Goal: Use online tool/utility: Utilize a website feature to perform a specific function

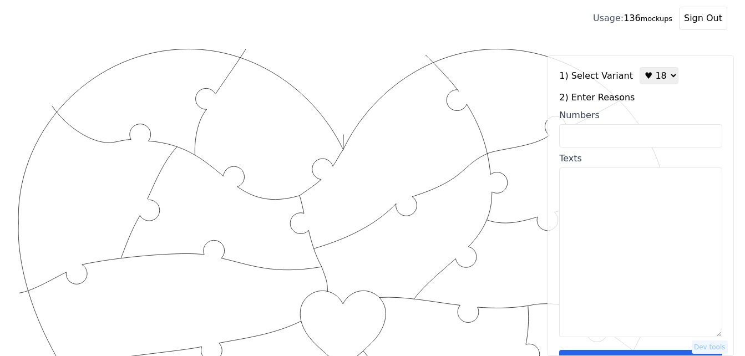
select select "2"
click at [585, 138] on input "Numbers" at bounding box center [640, 135] width 163 height 23
paste input "70 , 88 , 33 , 5 , 30 , 46 , 14, 55 , 69, 3 , 34 , 29, 68, 65, 94, 99, 98, 100,"
type input "70 , 88 , 33 , 5 , 30 , 46 , 14, 55 , 69, 3 , 34 , 29, 68, 65, 94, 99, 98, 100,"
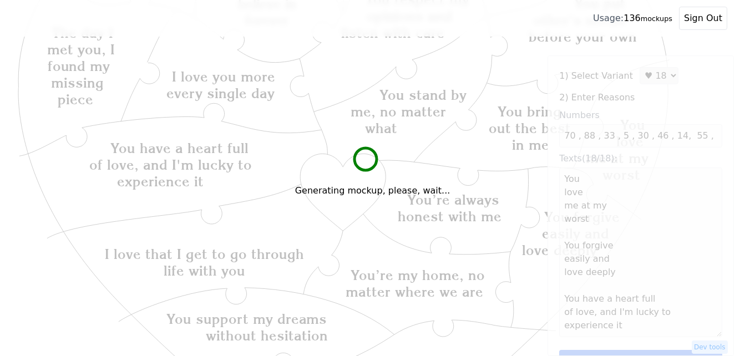
scroll to position [222, 0]
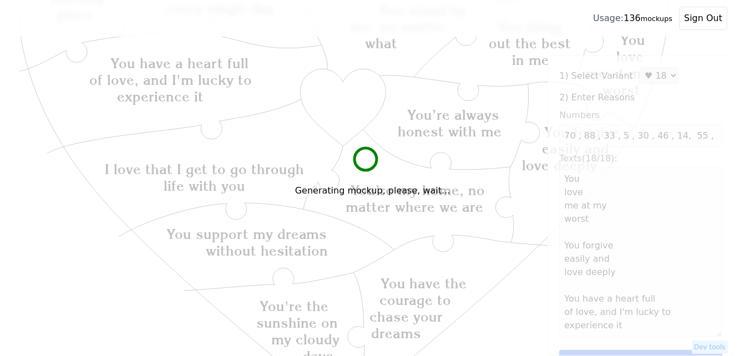
type textarea "You love me at my worst You forgive easily and love deeply You have a heart ful…"
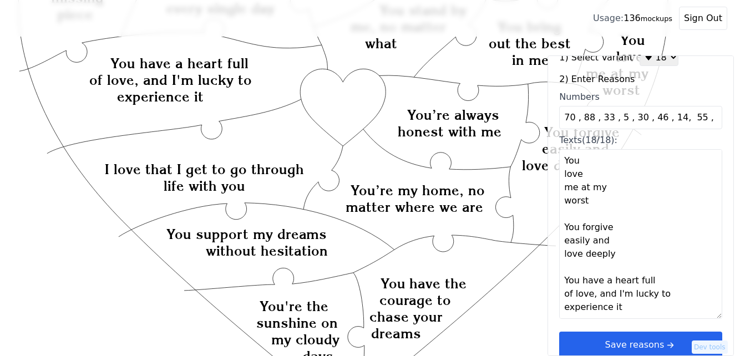
scroll to position [33, 0]
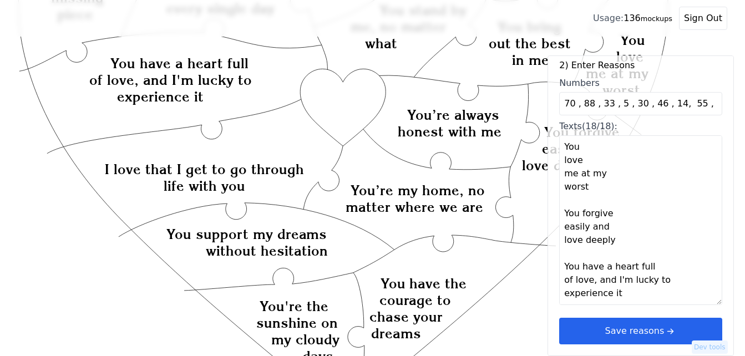
click at [664, 330] on icon "arrow right short" at bounding box center [670, 331] width 12 height 12
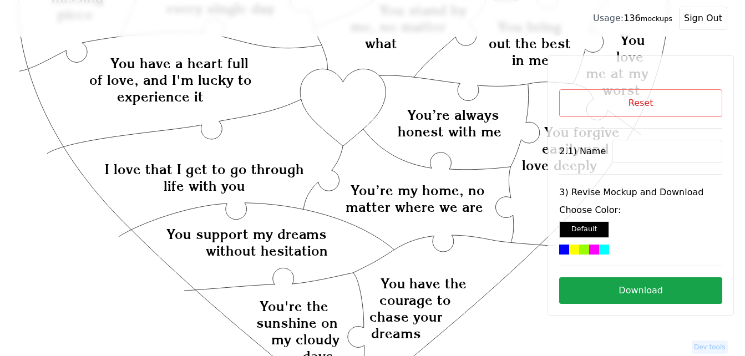
scroll to position [0, 0]
click at [618, 149] on input at bounding box center [667, 151] width 110 height 23
paste input "[PERSON_NAME]"
type input "[PERSON_NAME]"
click at [350, 87] on icon "Created with Snap Created with Snap Created with Snap You have a heart full of …" at bounding box center [344, 272] width 652 height 893
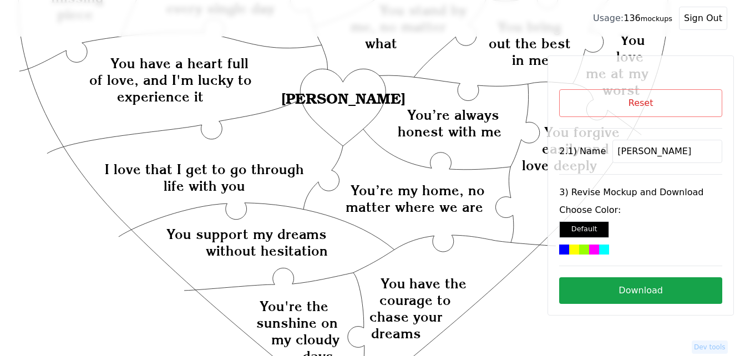
click at [589, 249] on div at bounding box center [594, 250] width 10 height 10
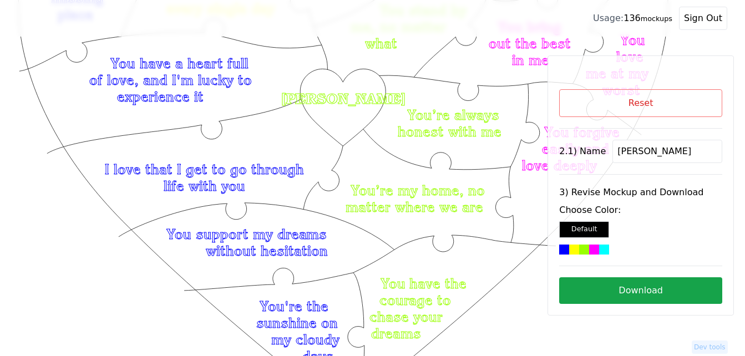
click at [644, 289] on button "Download" at bounding box center [640, 290] width 163 height 27
click at [639, 284] on button "Download" at bounding box center [640, 290] width 163 height 27
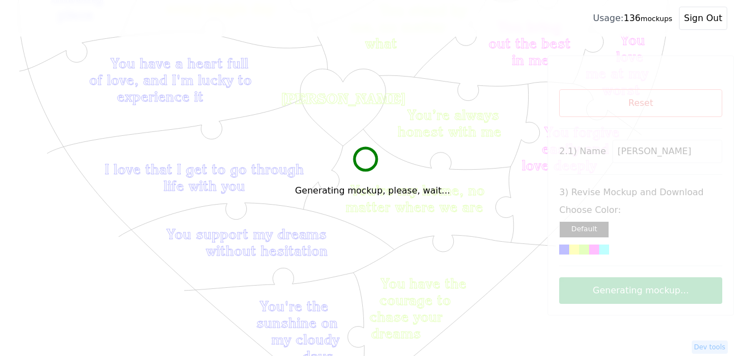
click at [379, 95] on div "Generating mockup, please, wait..." at bounding box center [372, 178] width 745 height 356
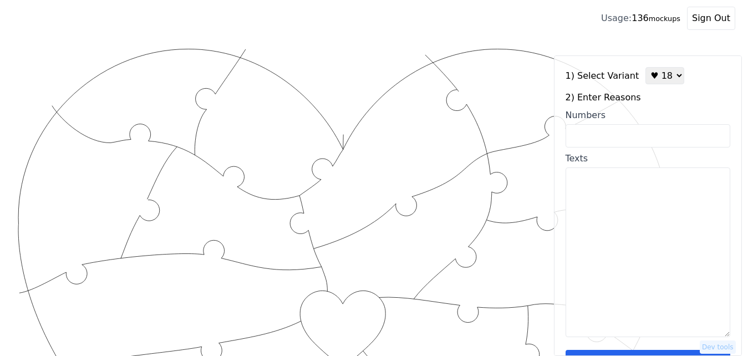
select select "2"
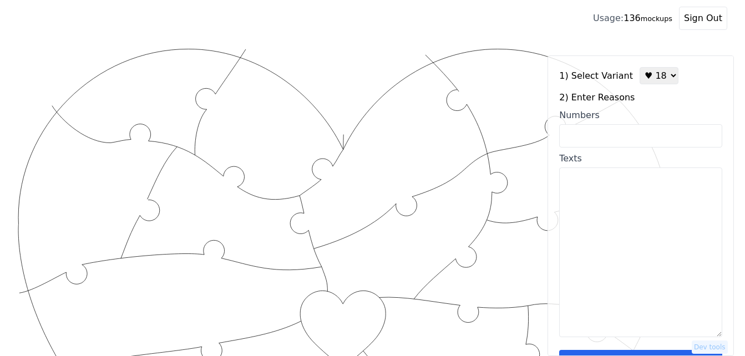
click at [637, 132] on input "Numbers" at bounding box center [640, 135] width 163 height 23
paste input "70 , 88 , 33 , 5 , 30 , 46 , 14, 55 , 69, 3 , 34 , 29, 68, 65, 94, 99, 98, 100,"
type input "70 , 88 , 33 , 5 , 30 , 46 , 14, 55 , 69, 3 , 34 , 29, 68, 65, 94, 99, 98, 100,"
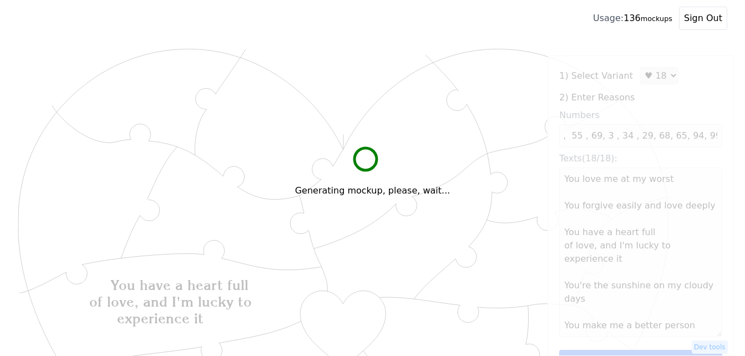
scroll to position [0, 0]
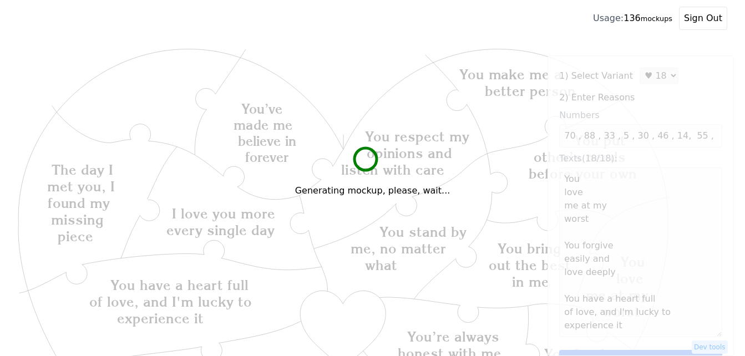
type textarea "You love me at my worst You forgive easily and love deeply You have a heart ful…"
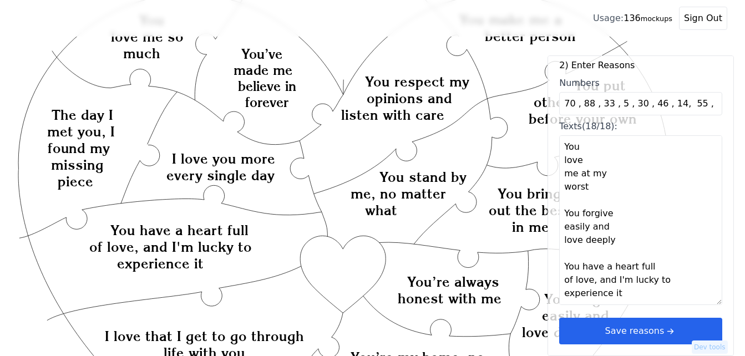
scroll to position [166, 0]
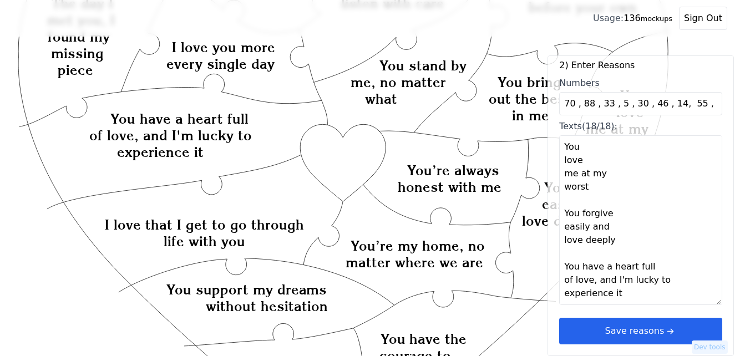
click at [676, 326] on button "Save reasons" at bounding box center [640, 331] width 163 height 27
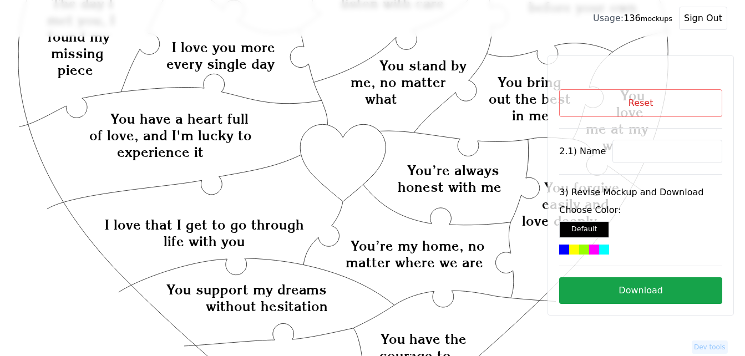
click at [643, 148] on input at bounding box center [667, 151] width 110 height 23
paste input "[PERSON_NAME]"
type input "[PERSON_NAME]"
click at [355, 168] on icon "Created with Snap Created with Snap Created with Snap You have a heart full of …" at bounding box center [344, 327] width 652 height 893
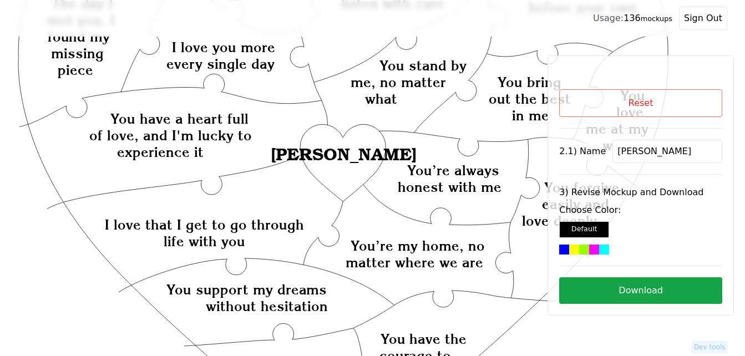
click at [599, 247] on div at bounding box center [604, 250] width 10 height 10
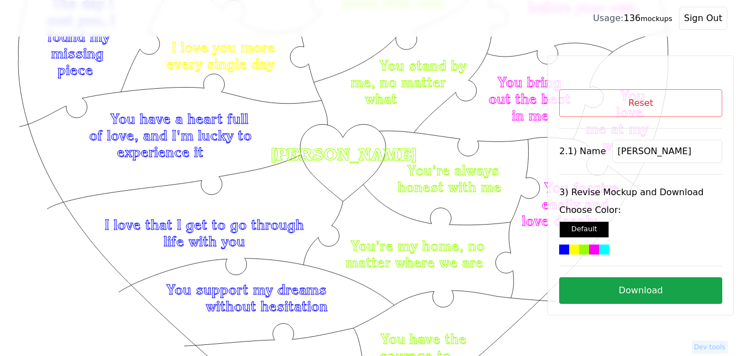
click at [619, 291] on button "Download" at bounding box center [640, 290] width 163 height 27
click at [623, 103] on button "Reset" at bounding box center [640, 103] width 163 height 28
select select "2"
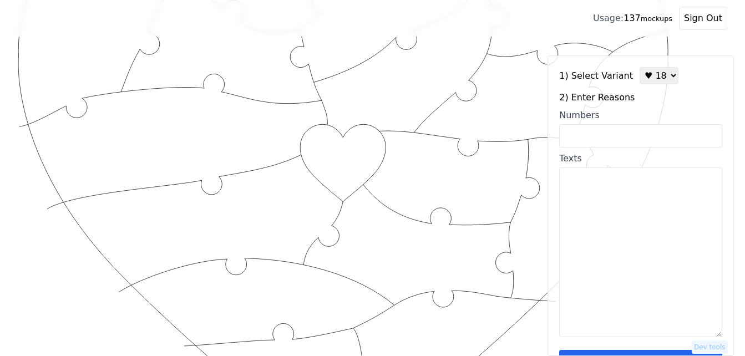
click at [627, 136] on input "Numbers" at bounding box center [640, 135] width 163 height 23
paste input "1, 2, 9, 10, 11, 12, 16, 29, 31, 37, 43, 47, 49, 50, 53, 54, 63, 70"
type input "1, 2, 9, 10, 11, 12, 16, 29, 31, 37, 43, 47, 49, 50, 53, 54, 63, 70"
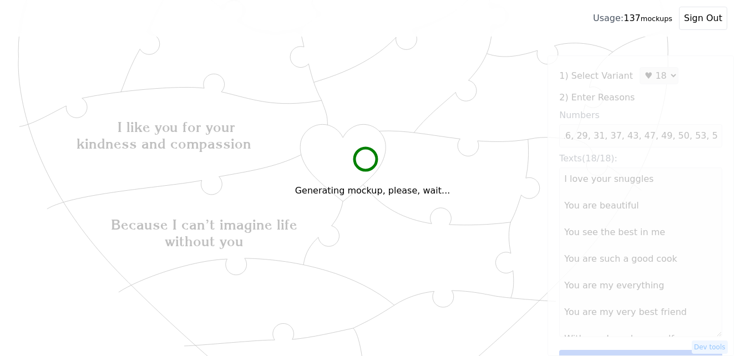
scroll to position [0, 0]
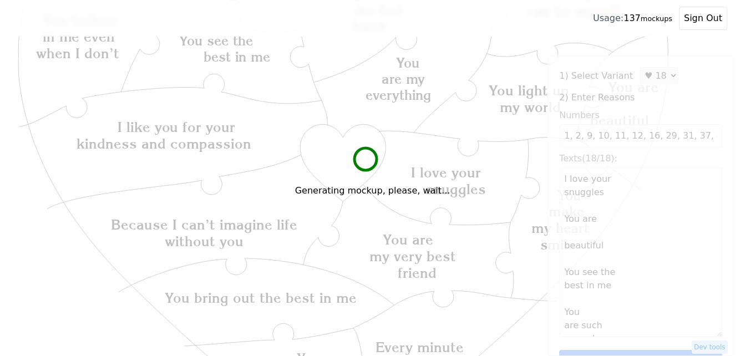
type textarea "I love your snuggles You are beautiful You see the best in me You are such a go…"
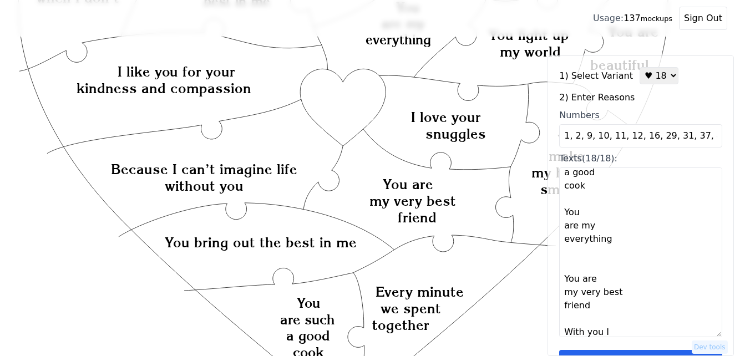
scroll to position [33, 0]
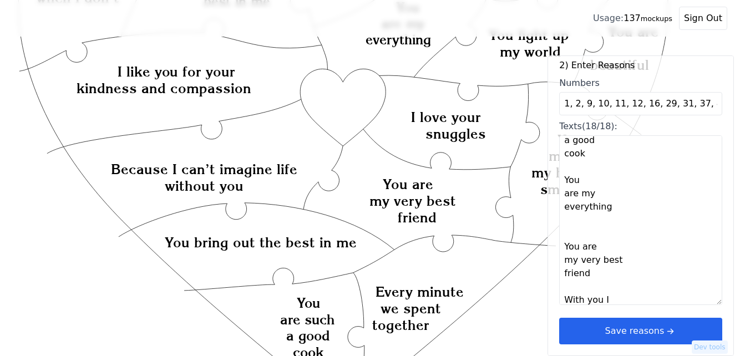
click at [675, 329] on button "Save reasons" at bounding box center [640, 331] width 163 height 27
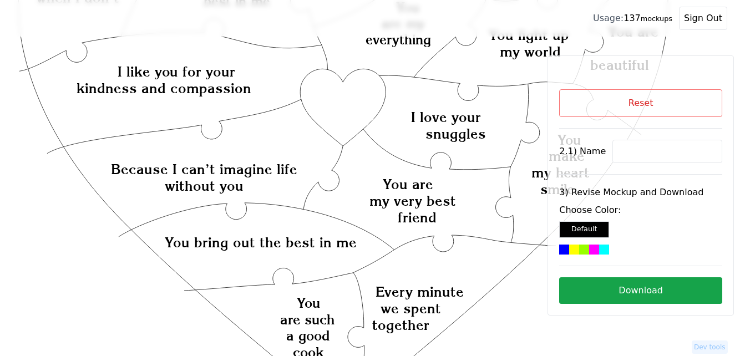
scroll to position [0, 0]
click at [637, 143] on input at bounding box center [667, 151] width 110 height 23
paste input "Caylee"
type input "Caylee"
click at [339, 107] on icon "Created with Snap Created with Snap Created with Snap I like you for your kindn…" at bounding box center [344, 272] width 652 height 893
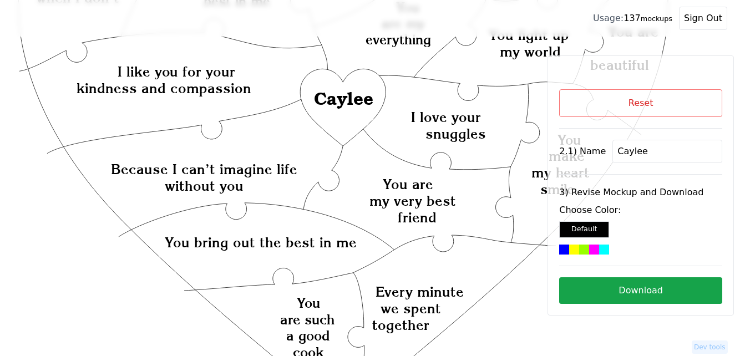
click at [589, 248] on div at bounding box center [594, 250] width 10 height 10
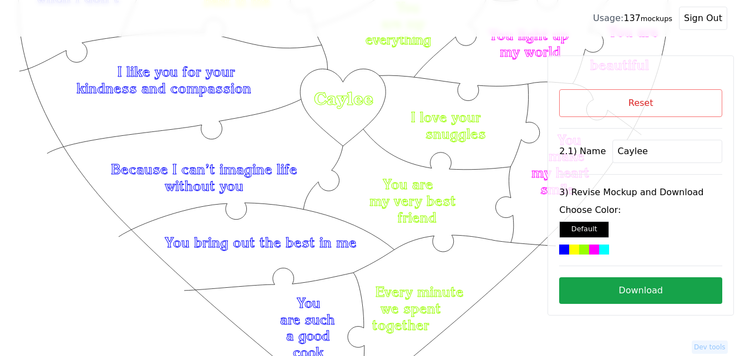
click at [666, 297] on button "Download" at bounding box center [640, 290] width 163 height 27
click at [603, 99] on button "Reset" at bounding box center [640, 103] width 163 height 28
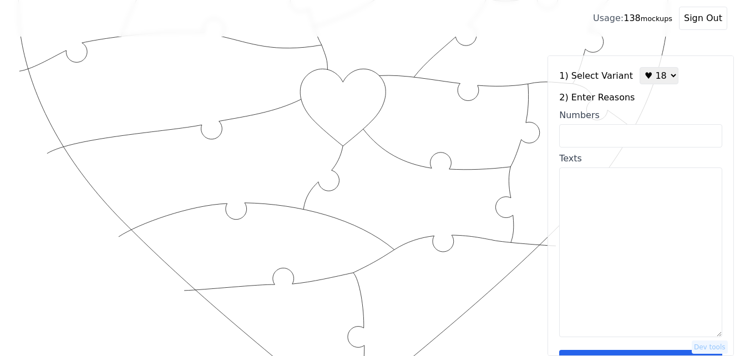
drag, startPoint x: 645, startPoint y: 77, endPoint x: 648, endPoint y: 86, distance: 10.2
click at [645, 77] on select "♥ 12 ♥ 18 ♥ 28 ♥ 40 ♥ 50 ♥ 60 ♥ 70" at bounding box center [659, 75] width 39 height 17
select select "1"
click at [640, 67] on select "♥ 12 ♥ 18 ♥ 28 ♥ 40 ♥ 50 ♥ 60 ♥ 70" at bounding box center [659, 75] width 39 height 17
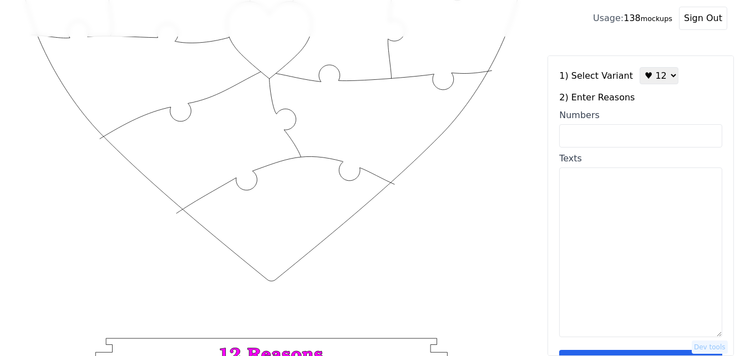
click at [639, 136] on input "Numbers" at bounding box center [640, 135] width 163 height 23
drag, startPoint x: 639, startPoint y: 136, endPoint x: 552, endPoint y: 207, distance: 112.4
click at [510, 217] on icon "Created with Snap Created with Snap" at bounding box center [272, 196] width 508 height 740
click at [577, 207] on textarea "Texts" at bounding box center [640, 253] width 163 height 170
paste textarea "You have my heart, SNUGGLES, You are my best friend & wife, adventure mate!, yo…"
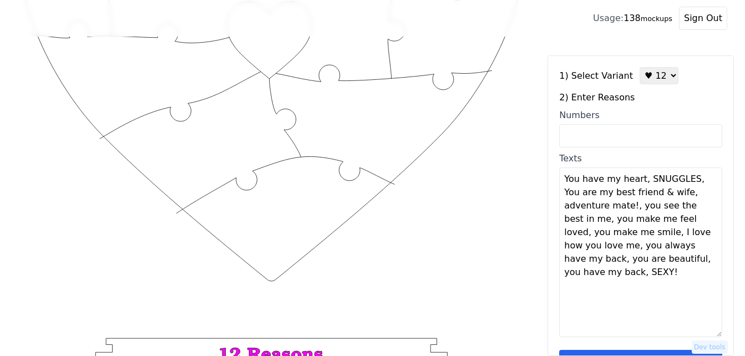
click at [640, 177] on textarea "You have my heart, SNUGGLES, You are my best friend & wife, adventure mate!, yo…" at bounding box center [640, 253] width 163 height 170
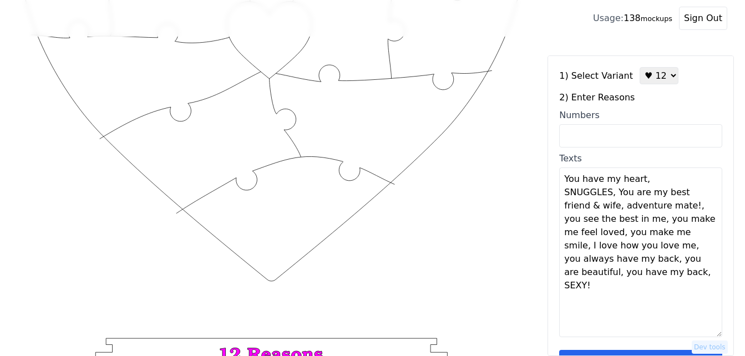
click at [637, 185] on textarea "You have my heart, SNUGGLES, You are my best friend & wife, adventure mate!, yo…" at bounding box center [640, 253] width 163 height 170
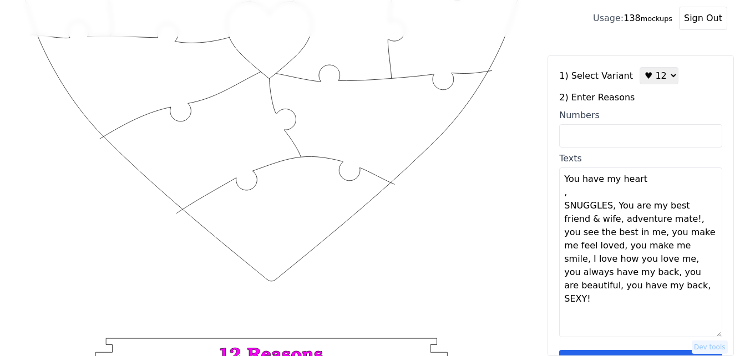
click at [569, 196] on textarea "You have my heart , SNUGGLES, You are my best friend & wife, adventure mate!, y…" at bounding box center [640, 253] width 163 height 170
click at [608, 210] on textarea "You have my heart SNUGGLES, You are my best friend & wife, adventure mate!, you…" at bounding box center [640, 253] width 163 height 170
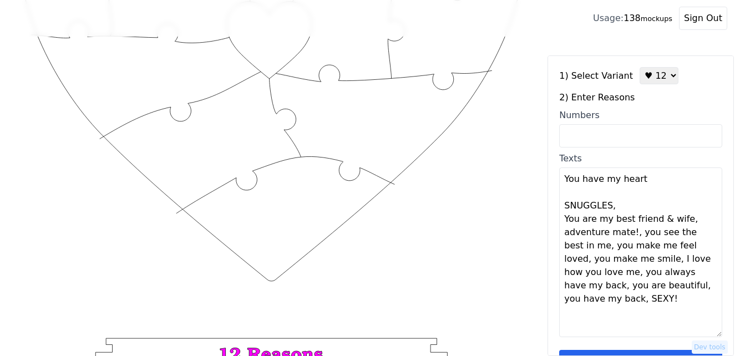
click at [693, 223] on textarea "You have my heart SNUGGLES, You are my best friend & wife, adventure mate!, you…" at bounding box center [640, 253] width 163 height 170
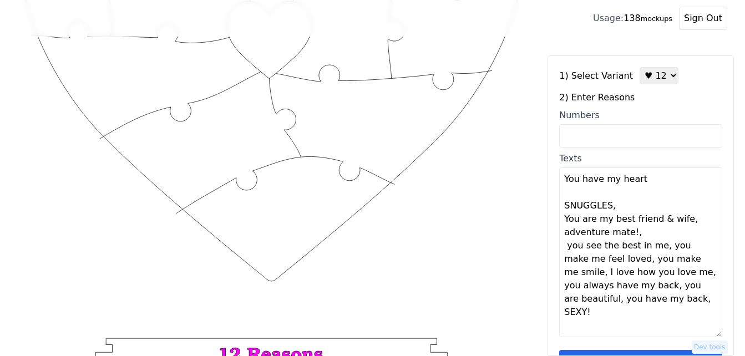
click at [631, 234] on textarea "You have my heart SNUGGLES, You are my best friend & wife, adventure mate!, you…" at bounding box center [640, 253] width 163 height 170
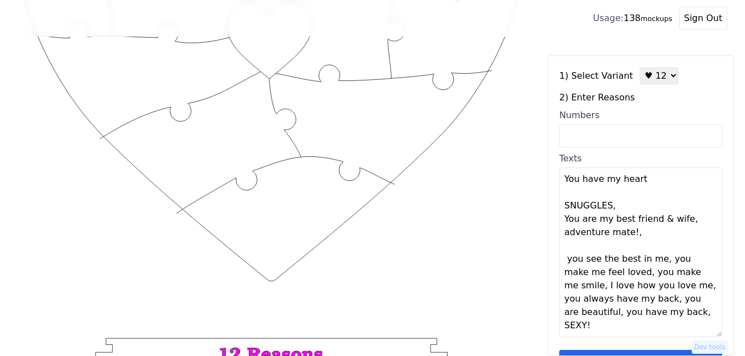
click at [658, 261] on textarea "You have my heart SNUGGLES, You are my best friend & wife, adventure mate!, you…" at bounding box center [640, 253] width 163 height 170
click at [659, 261] on textarea "You have my heart SNUGGLES, You are my best friend & wife, adventure mate!, you…" at bounding box center [640, 253] width 163 height 170
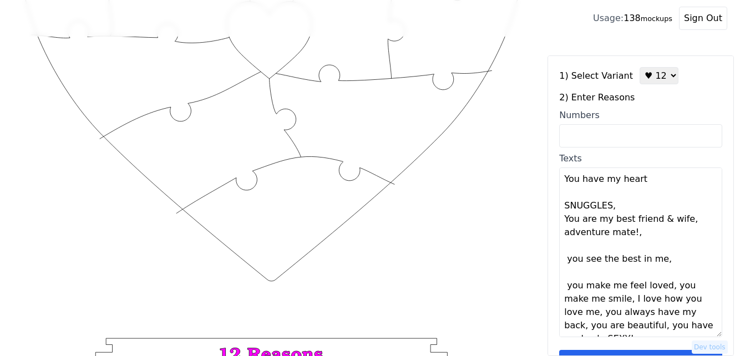
scroll to position [33, 0]
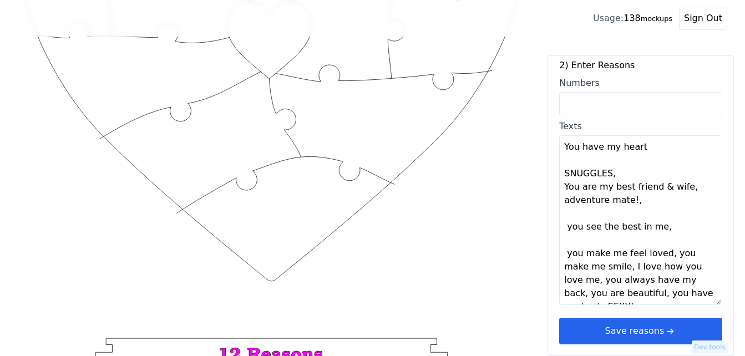
click at [663, 257] on textarea "You have my heart SNUGGLES, You are my best friend & wife, adventure mate!, you…" at bounding box center [640, 220] width 163 height 170
click at [665, 257] on textarea "You have my heart SNUGGLES, You are my best friend & wife, adventure mate!, you…" at bounding box center [640, 220] width 163 height 170
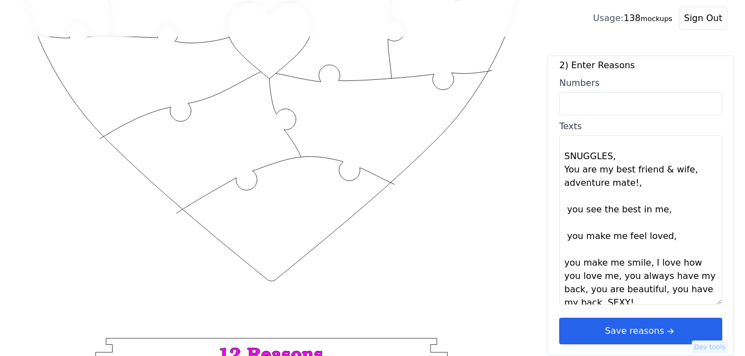
scroll to position [27, 0]
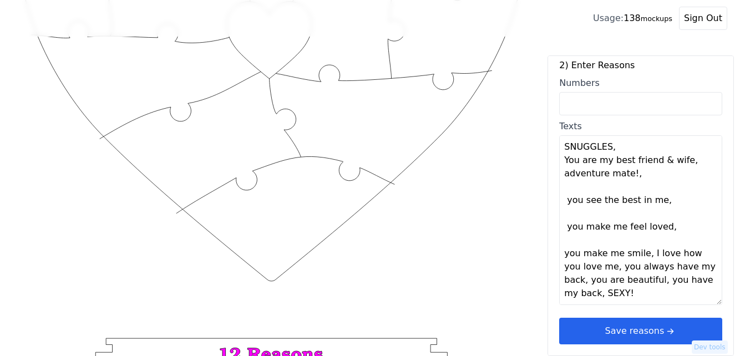
click at [643, 256] on textarea "You have my heart SNUGGLES, You are my best friend & wife, adventure mate!, you…" at bounding box center [640, 220] width 163 height 170
click at [646, 253] on textarea "You have my heart SNUGGLES, You are my best friend & wife, adventure mate!, you…" at bounding box center [640, 220] width 163 height 170
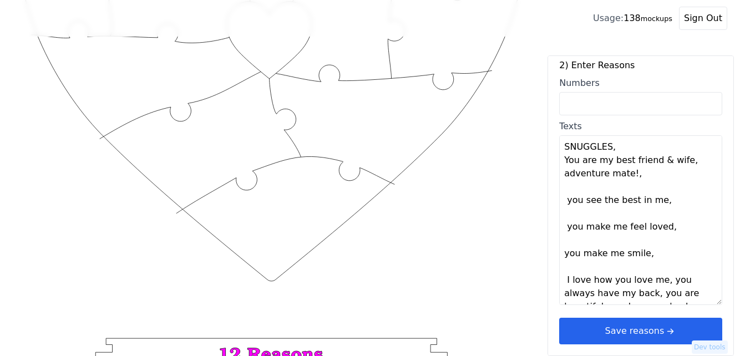
scroll to position [40, 0]
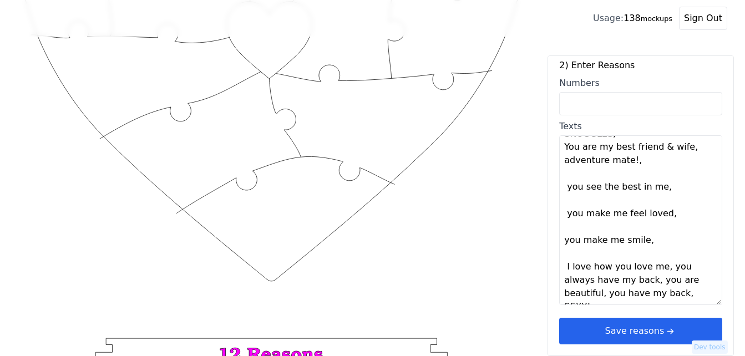
click at [661, 265] on textarea "You have my heart SNUGGLES, You are my best friend & wife, adventure mate!, you…" at bounding box center [640, 220] width 163 height 170
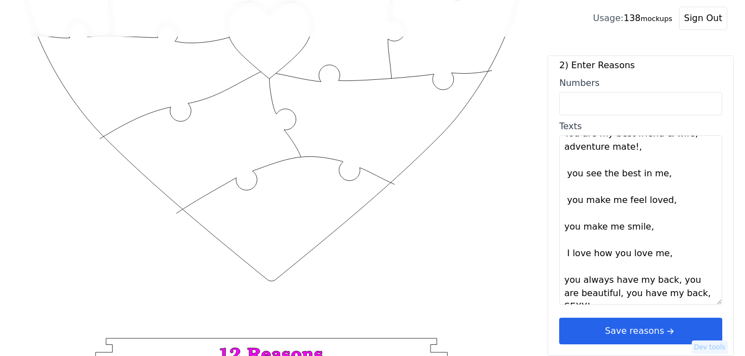
click at [665, 281] on textarea "You have my heart SNUGGLES, You are my best friend & wife, adventure mate!, you…" at bounding box center [640, 220] width 163 height 170
click at [666, 281] on textarea "You have my heart SNUGGLES, You are my best friend & wife, adventure mate!, you…" at bounding box center [640, 220] width 163 height 170
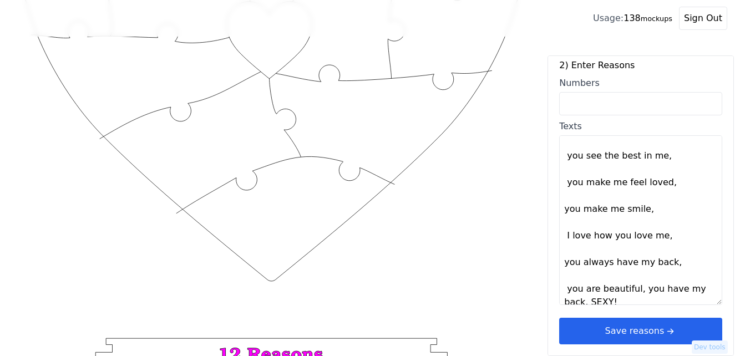
scroll to position [80, 0]
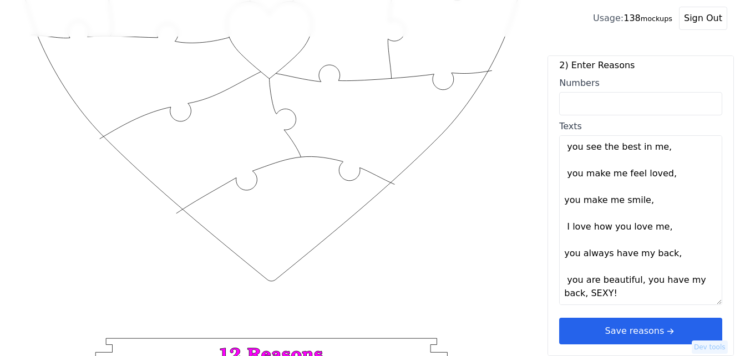
click at [636, 282] on textarea "You have my heart SNUGGLES, You are my best friend & wife, adventure mate!, you…" at bounding box center [640, 220] width 163 height 170
click at [637, 281] on textarea "You have my heart SNUGGLES, You are my best friend & wife, adventure mate!, you…" at bounding box center [640, 220] width 163 height 170
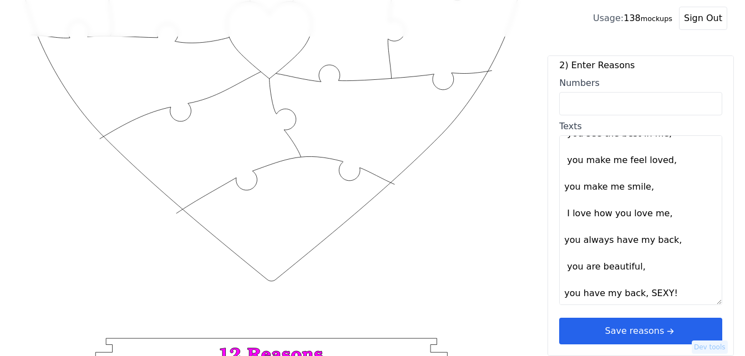
click at [639, 296] on textarea "You have my heart SNUGGLES, You are my best friend & wife, adventure mate!, you…" at bounding box center [640, 220] width 163 height 170
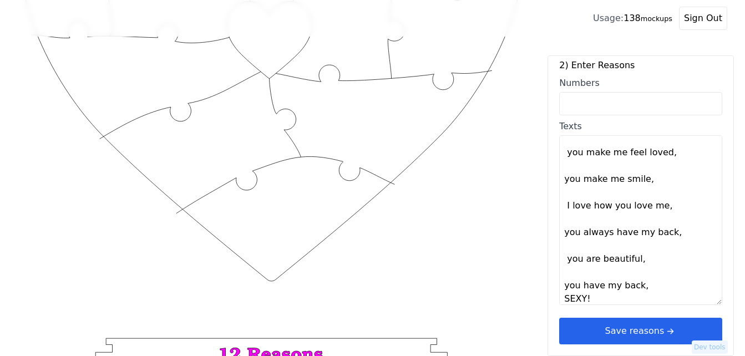
click at [641, 283] on textarea "You have my heart SNUGGLES, You are my best friend & wife, adventure mate!, you…" at bounding box center [640, 220] width 163 height 170
type textarea "You have my heart SNUGGLES You are my best friend & wife Adventure mate! You se…"
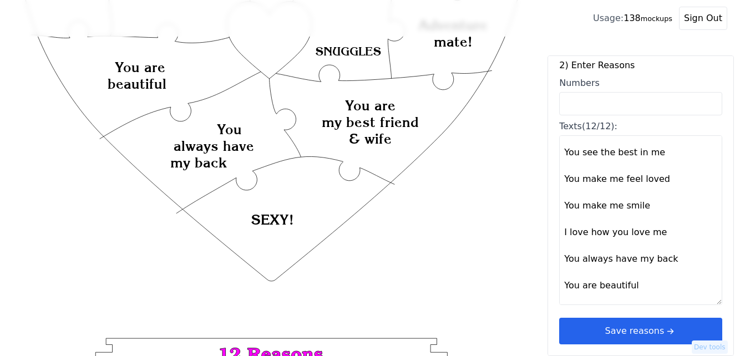
drag, startPoint x: 640, startPoint y: 332, endPoint x: 633, endPoint y: 305, distance: 28.0
click at [640, 328] on button "Save reasons" at bounding box center [640, 331] width 163 height 27
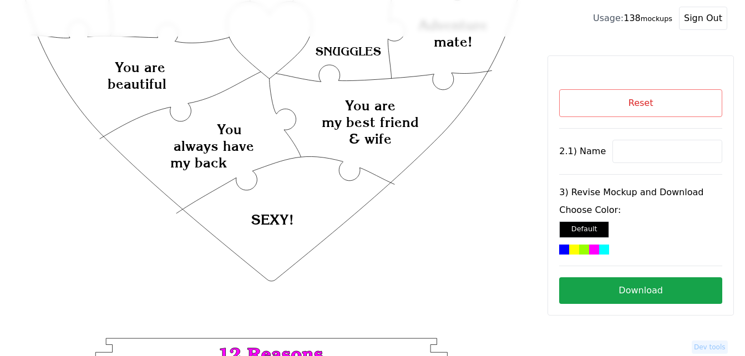
click at [637, 151] on input at bounding box center [667, 151] width 110 height 23
paste input "SUE"
type input "SUE"
click at [275, 54] on icon "Created with Snap Created with Snap Created with Snap You are my best friend & …" at bounding box center [272, 196] width 508 height 740
click at [599, 249] on div at bounding box center [604, 250] width 10 height 10
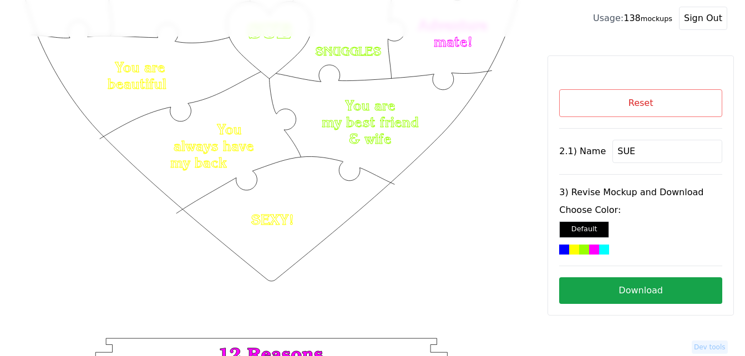
click at [635, 295] on button "Download" at bounding box center [640, 290] width 163 height 27
click at [641, 292] on button "Download" at bounding box center [640, 290] width 163 height 27
click at [640, 106] on button "Reset" at bounding box center [640, 103] width 163 height 28
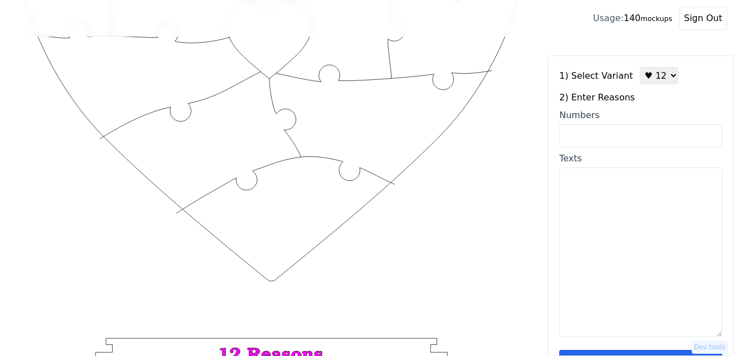
click at [620, 194] on textarea "Texts" at bounding box center [640, 253] width 163 height 170
paste textarea "You are the source of my joy! I love you not only for what you are, but for wha…"
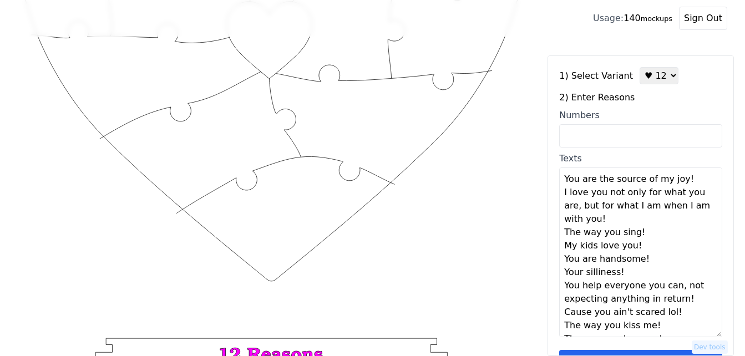
click at [684, 179] on textarea "You are the source of my joy! I love you not only for what you are, but for wha…" at bounding box center [640, 253] width 163 height 170
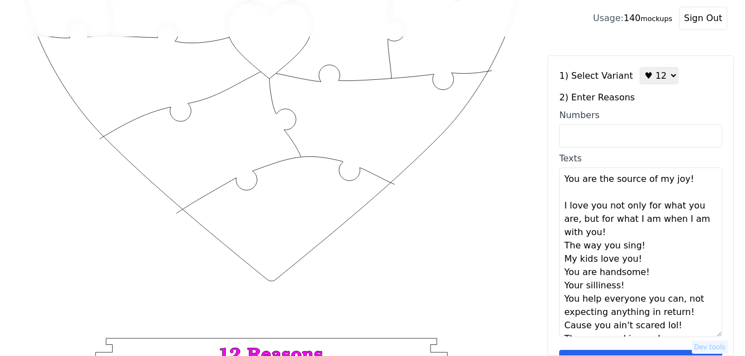
click at [693, 209] on textarea "You are the source of my joy! I love you not only for what you are, but for wha…" at bounding box center [640, 253] width 163 height 170
click at [692, 211] on textarea "You are the source of my joy! I love you not only for what you are, but for wha…" at bounding box center [640, 253] width 163 height 170
click at [611, 236] on textarea "You are the source of my joy! I love you not only for what you are, but for wha…" at bounding box center [640, 253] width 163 height 170
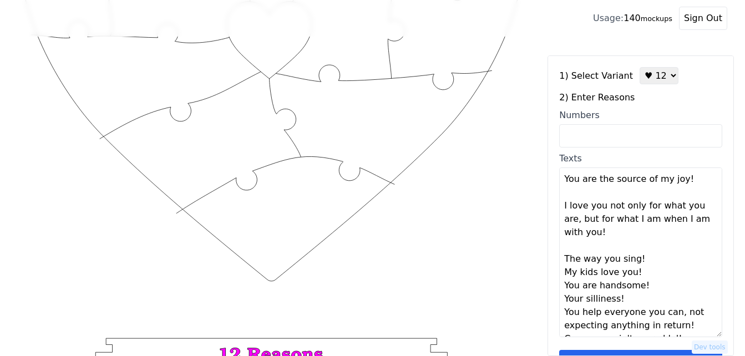
click at [654, 265] on textarea "You are the source of my joy! I love you not only for what you are, but for wha…" at bounding box center [640, 253] width 163 height 170
click at [653, 285] on textarea "You are the source of my joy! I love you not only for what you are, but for wha…" at bounding box center [640, 253] width 163 height 170
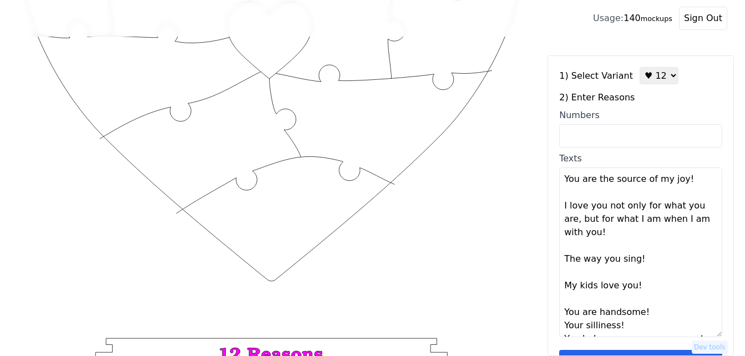
click at [661, 312] on textarea "You are the source of my joy! I love you not only for what you are, but for wha…" at bounding box center [640, 253] width 163 height 170
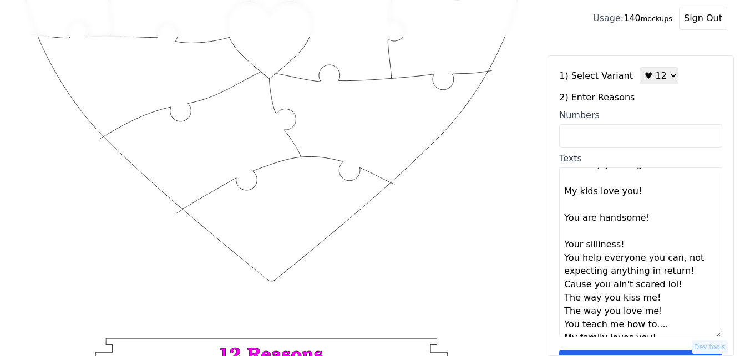
scroll to position [111, 0]
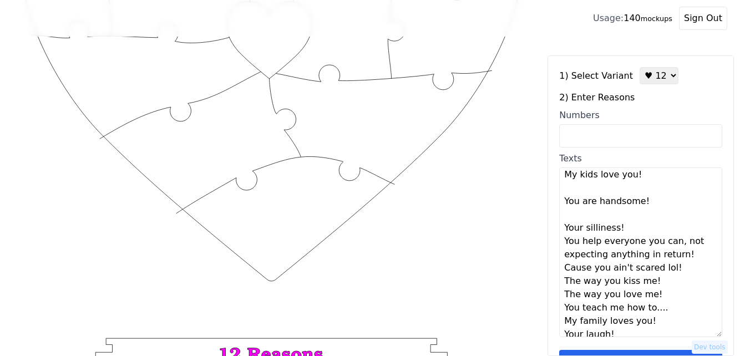
click at [628, 224] on textarea "You are the source of my joy! I love you not only for what you are, but for wha…" at bounding box center [640, 253] width 163 height 170
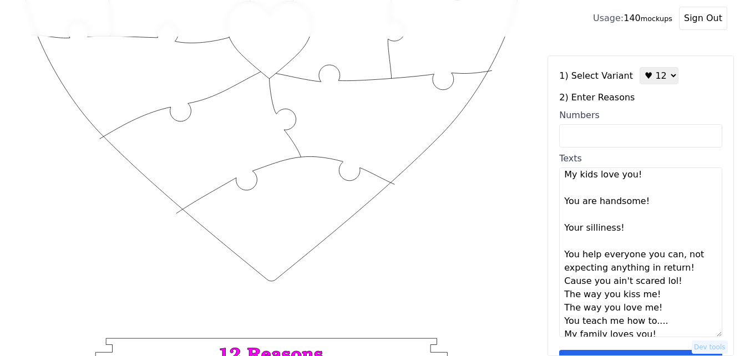
click at [684, 267] on textarea "You are the source of my joy! I love you not only for what you are, but for wha…" at bounding box center [640, 253] width 163 height 170
click at [682, 297] on textarea "You are the source of my joy! I love you not only for what you are, but for wha…" at bounding box center [640, 253] width 163 height 170
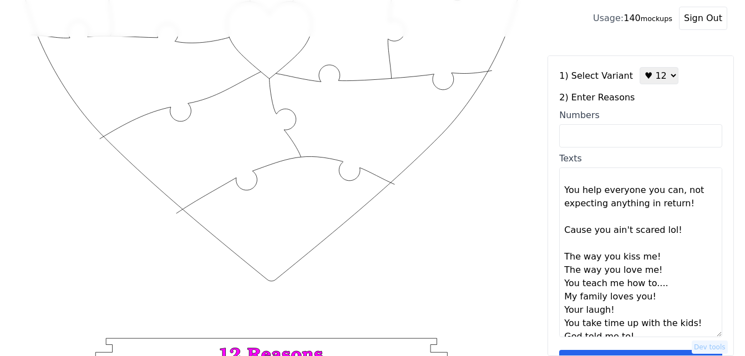
scroll to position [186, 0]
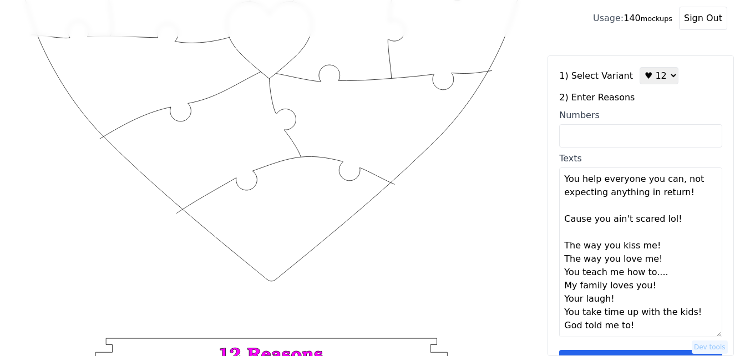
click at [667, 248] on textarea "You are the source of my joy! I love you not only for what you are, but for wha…" at bounding box center [640, 253] width 163 height 170
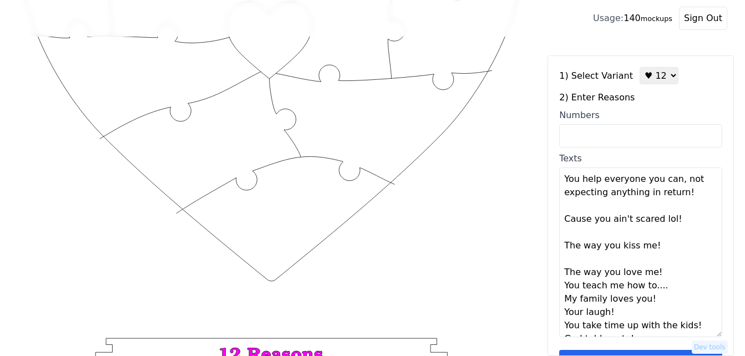
click at [659, 272] on textarea "You are the source of my joy! I love you not only for what you are, but for wha…" at bounding box center [640, 253] width 163 height 170
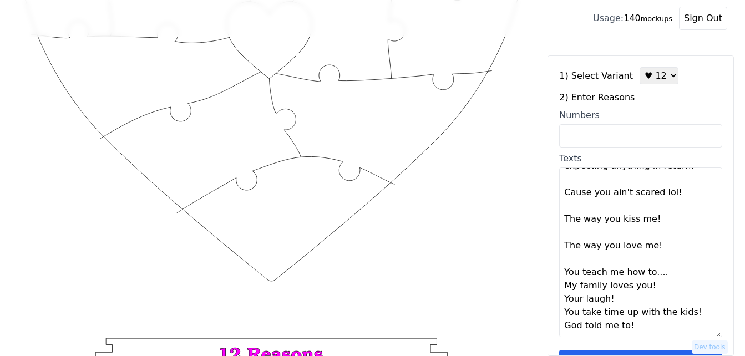
click at [676, 275] on textarea "You are the source of my joy! I love you not only for what you are, but for wha…" at bounding box center [640, 253] width 163 height 170
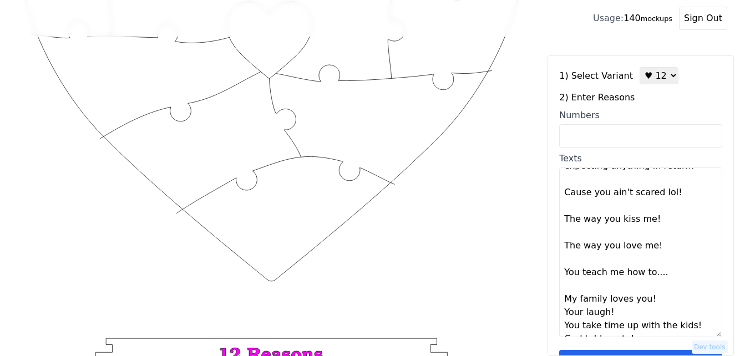
click at [670, 303] on textarea "You are the source of my joy! I love you not only for what you are, but for wha…" at bounding box center [640, 253] width 163 height 170
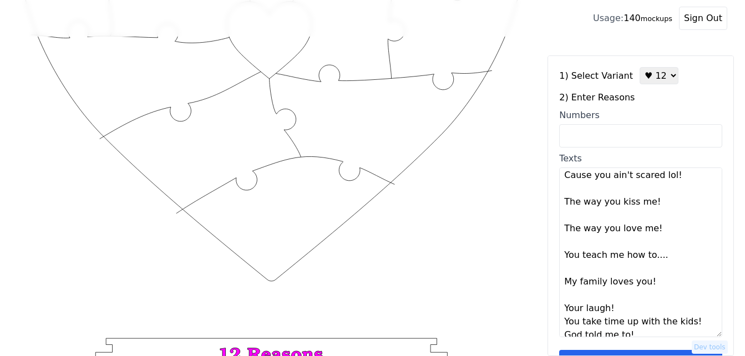
scroll to position [240, 0]
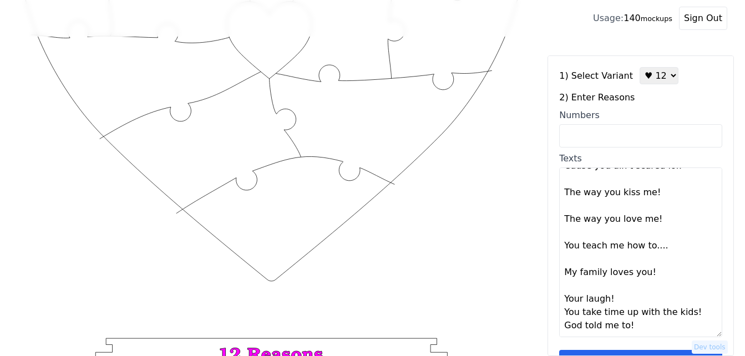
click at [652, 300] on textarea "You are the source of my joy! I love you not only for what you are, but for wha…" at bounding box center [640, 253] width 163 height 170
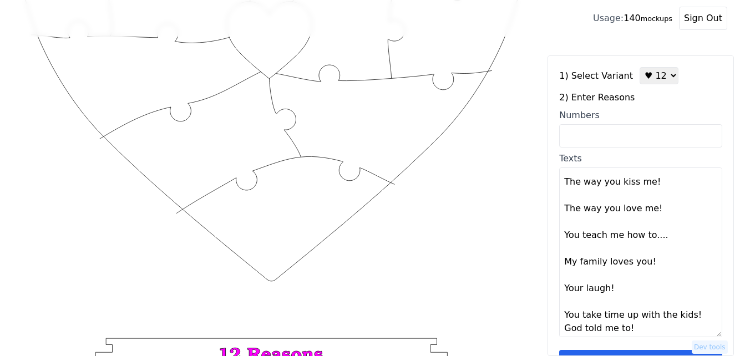
scroll to position [253, 0]
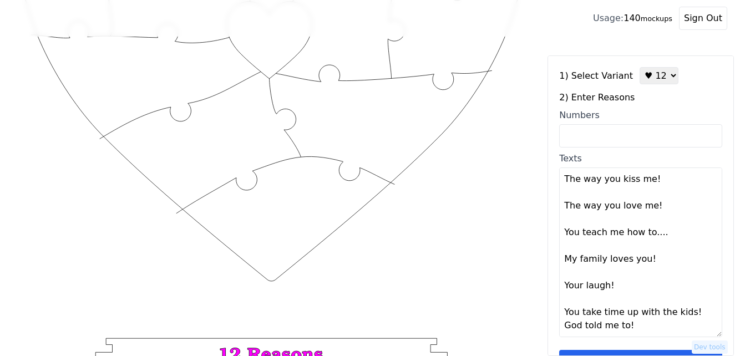
click at [690, 313] on textarea "You are the source of my joy! I love you not only for what you are, but for wha…" at bounding box center [640, 253] width 163 height 170
type textarea "You are the source of my joy! I love you not only for what you are, but for wha…"
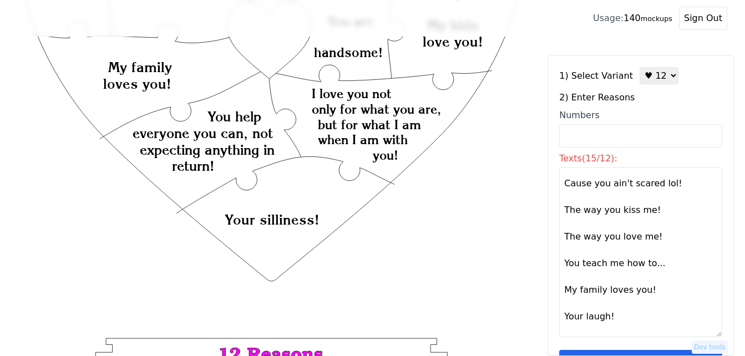
scroll to position [266, 0]
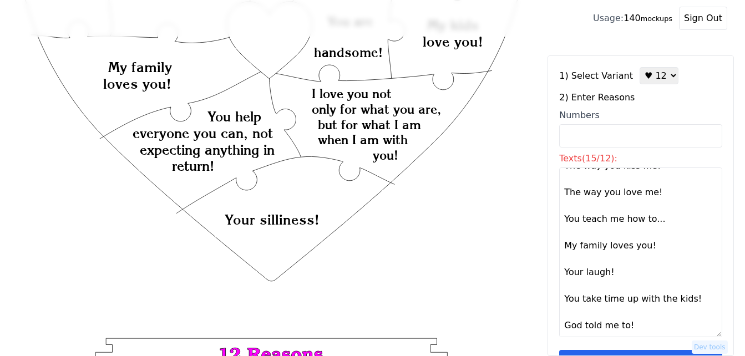
click at [562, 246] on textarea "You are the source of my joy! I love you not only for what you are, but for wha…" at bounding box center [640, 253] width 163 height 170
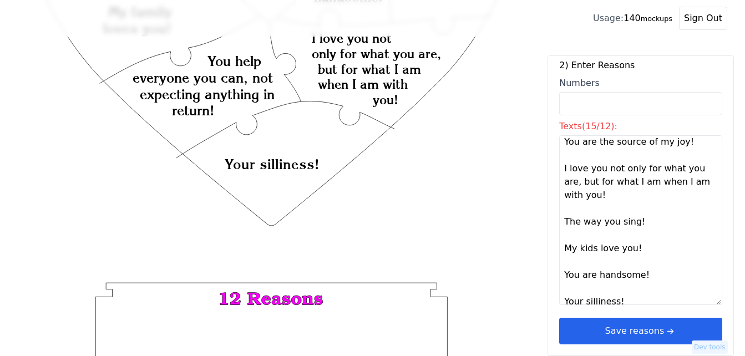
scroll to position [0, 0]
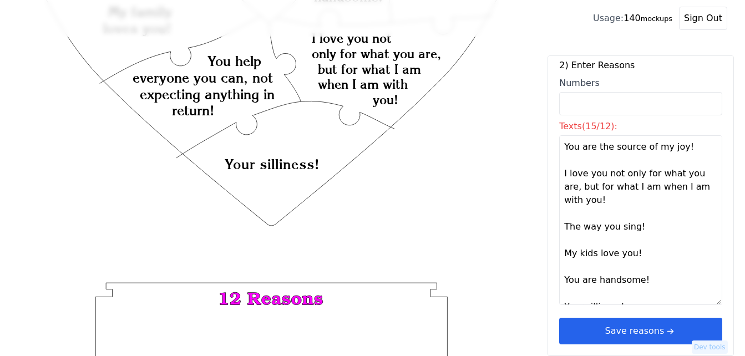
drag, startPoint x: 556, startPoint y: 146, endPoint x: 647, endPoint y: 284, distance: 164.6
click at [647, 284] on div "1) Select Variant ♥ 12 ♥ 18 ♥ 28 ♥ 40 ♥ 50 ♥ 60 ♥ 70 2) Enter Reasons Numbers T…" at bounding box center [640, 205] width 186 height 301
click at [635, 336] on button "Save reasons" at bounding box center [640, 331] width 163 height 27
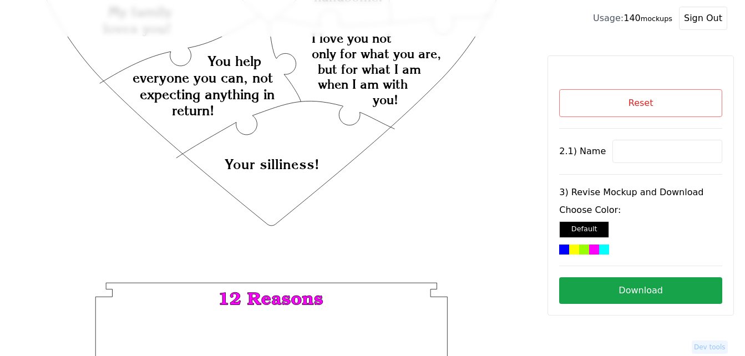
click at [636, 111] on button "Reset" at bounding box center [640, 103] width 163 height 28
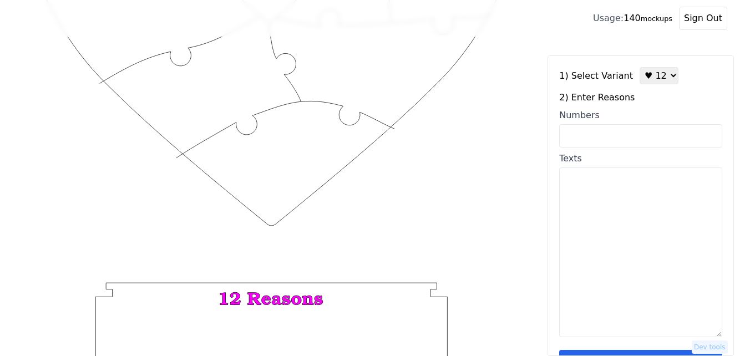
click at [624, 217] on textarea "Texts" at bounding box center [640, 253] width 163 height 170
paste textarea "You are the source of my joy! I love you not only for what you are, but for wha…"
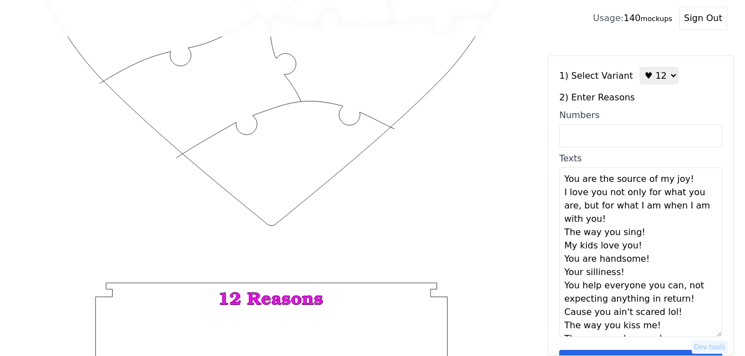
scroll to position [74, 0]
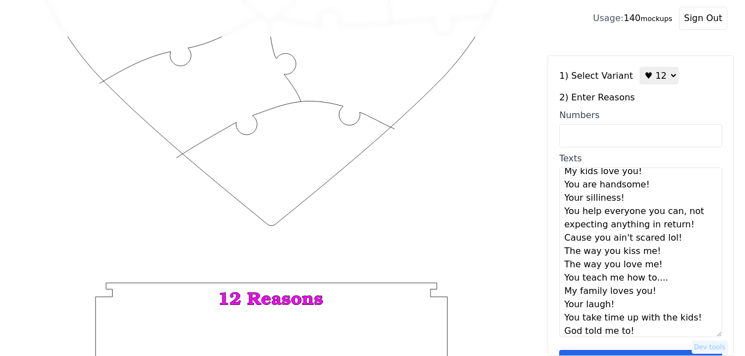
click at [647, 176] on textarea "You are the source of my joy! I love you not only for what you are, but for wha…" at bounding box center [640, 253] width 163 height 170
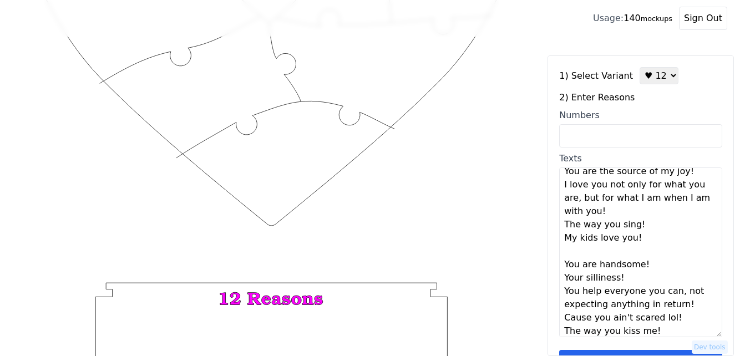
scroll to position [0, 0]
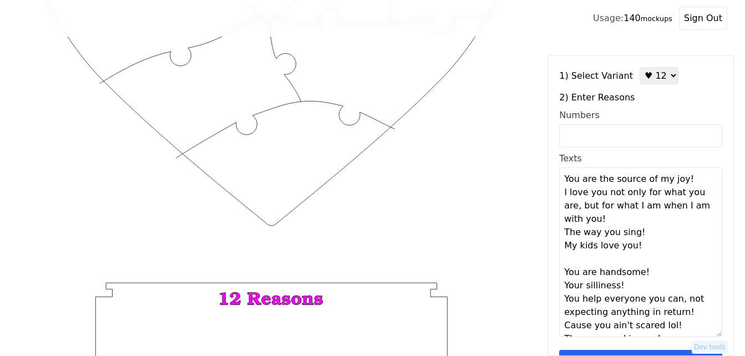
click at [691, 181] on textarea "You are the source of my joy! I love you not only for what you are, but for wha…" at bounding box center [640, 253] width 163 height 170
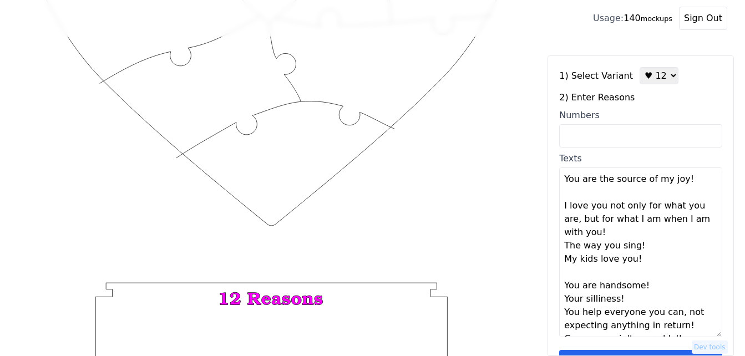
click at [611, 236] on textarea "You are the source of my joy! I love you not only for what you are, but for wha…" at bounding box center [640, 253] width 163 height 170
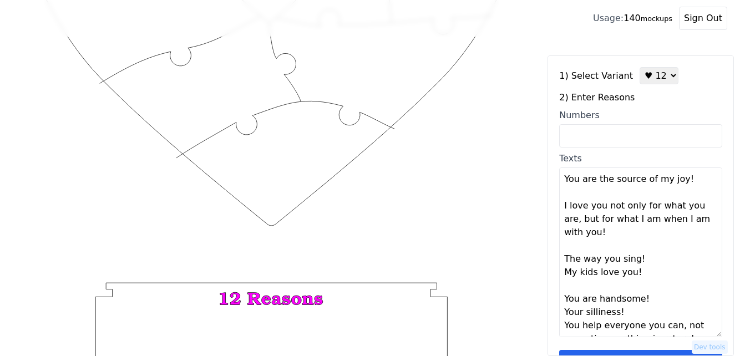
click at [639, 260] on textarea "You are the source of my joy! I love you not only for what you are, but for wha…" at bounding box center [640, 253] width 163 height 170
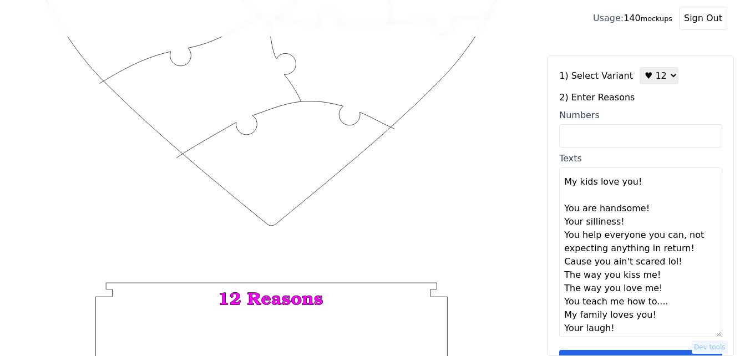
scroll to position [111, 0]
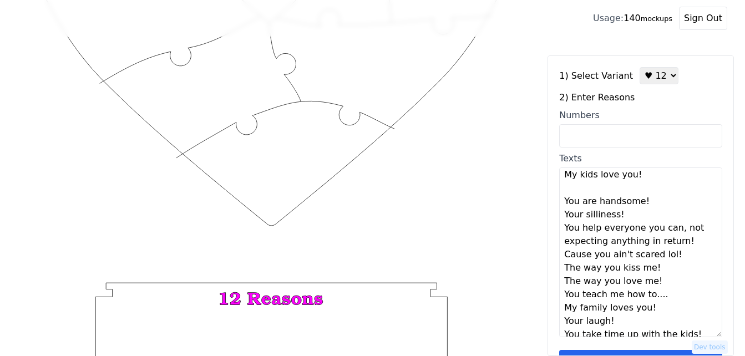
click at [642, 202] on textarea "You are the source of my joy! I love you not only for what you are, but for wha…" at bounding box center [640, 253] width 163 height 170
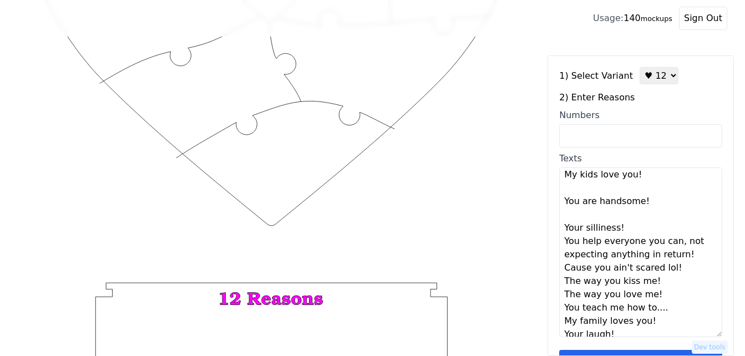
click at [622, 230] on textarea "You are the source of my joy! I love you not only for what you are, but for wha…" at bounding box center [640, 253] width 163 height 170
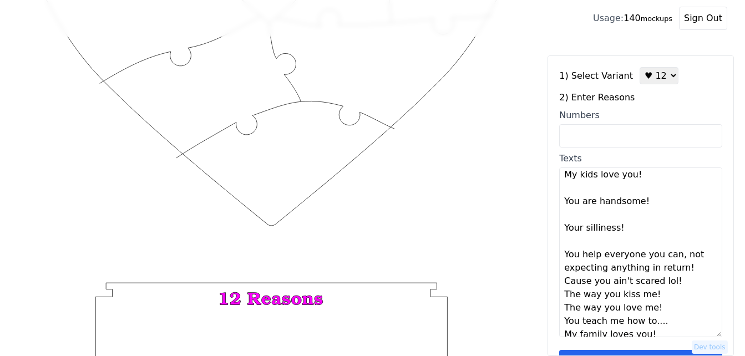
click at [687, 271] on textarea "You are the source of my joy! I love you not only for what you are, but for wha…" at bounding box center [640, 253] width 163 height 170
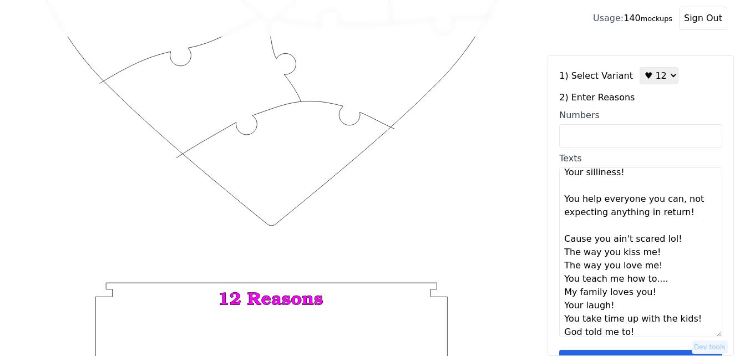
click at [678, 237] on textarea "You are the source of my joy! I love you not only for what you are, but for wha…" at bounding box center [640, 253] width 163 height 170
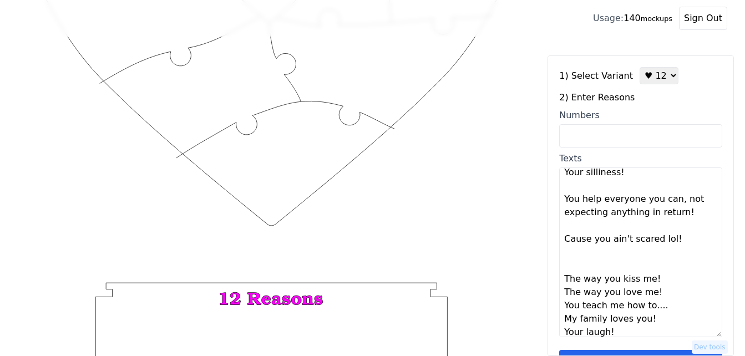
click at [668, 282] on textarea "You are the source of my joy! I love you not only for what you are, but for wha…" at bounding box center [640, 253] width 163 height 170
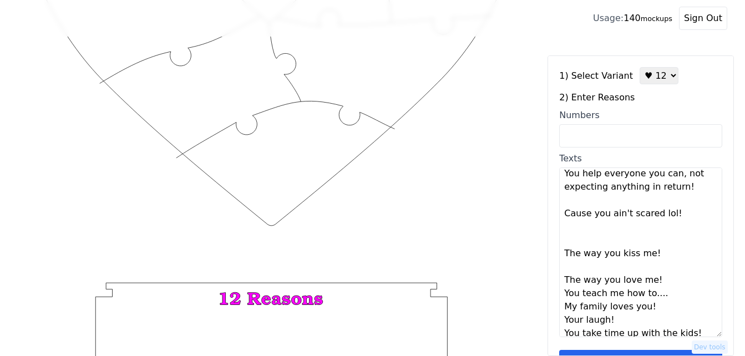
scroll to position [213, 0]
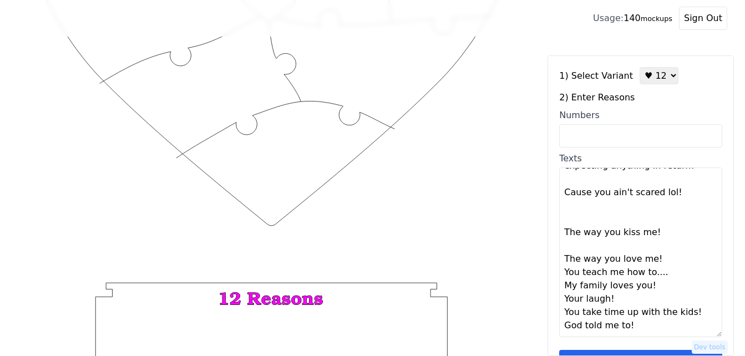
click at [653, 264] on textarea "You are the source of my joy! I love you not only for what you are, but for wha…" at bounding box center [640, 253] width 163 height 170
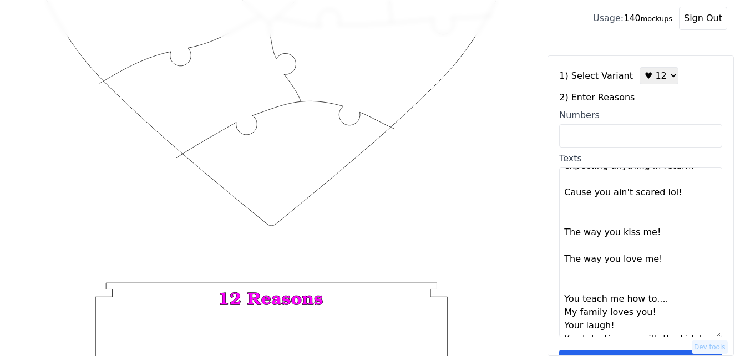
scroll to position [240, 0]
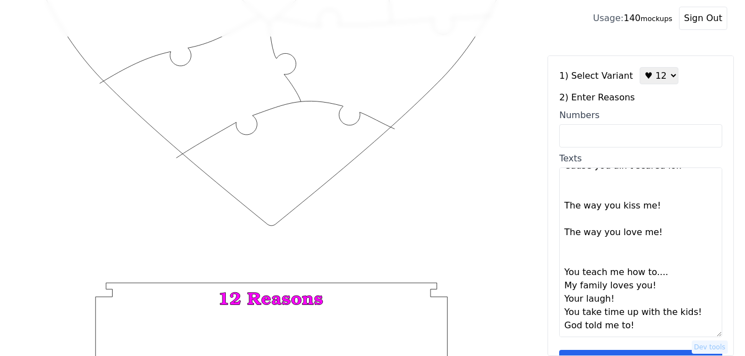
click at [653, 290] on textarea "You are the source of my joy! I love you not only for what you are, but for wha…" at bounding box center [640, 253] width 163 height 170
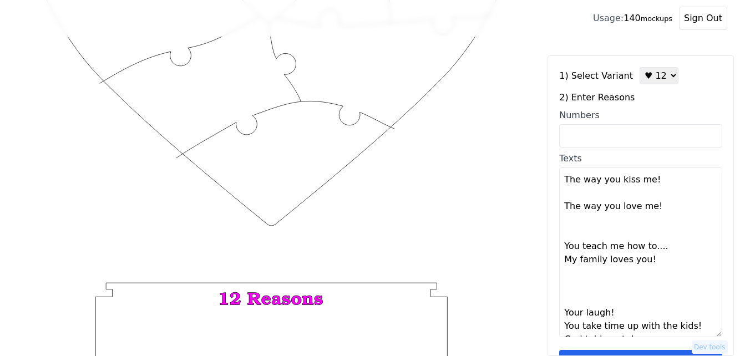
scroll to position [280, 0]
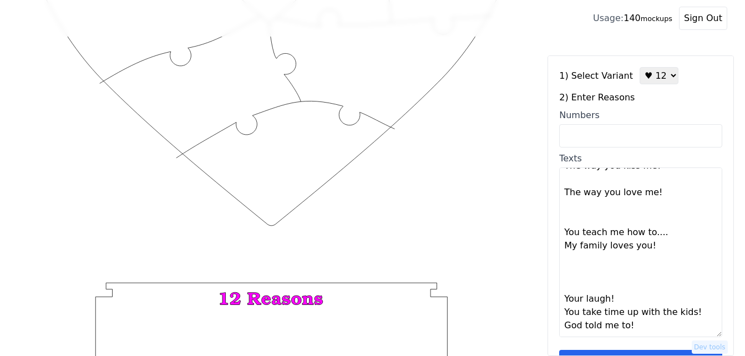
click at [633, 299] on textarea "You are the source of my joy! I love you not only for what you are, but for wha…" at bounding box center [640, 253] width 163 height 170
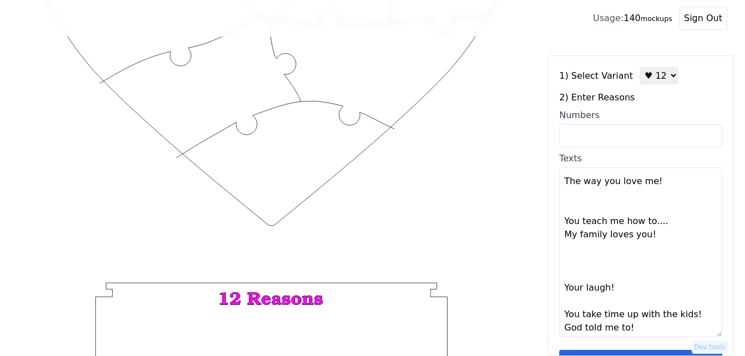
scroll to position [293, 0]
type textarea "You are the source of my joy! I love you not only for what you are, but for wha…"
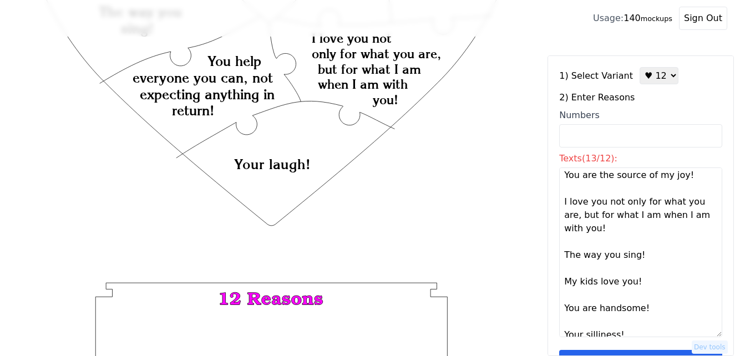
scroll to position [0, 0]
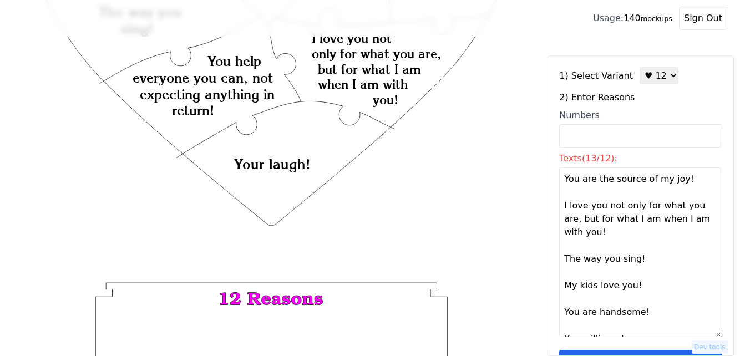
drag, startPoint x: 647, startPoint y: 74, endPoint x: 657, endPoint y: 81, distance: 12.5
click at [647, 74] on select "♥ 12 ♥ 18 ♥ 28 ♥ 40 ♥ 50 ♥ 60 ♥ 70" at bounding box center [659, 75] width 39 height 17
select select "2"
click at [640, 67] on select "♥ 12 ♥ 18 ♥ 28 ♥ 40 ♥ 50 ♥ 60 ♥ 70" at bounding box center [659, 75] width 39 height 17
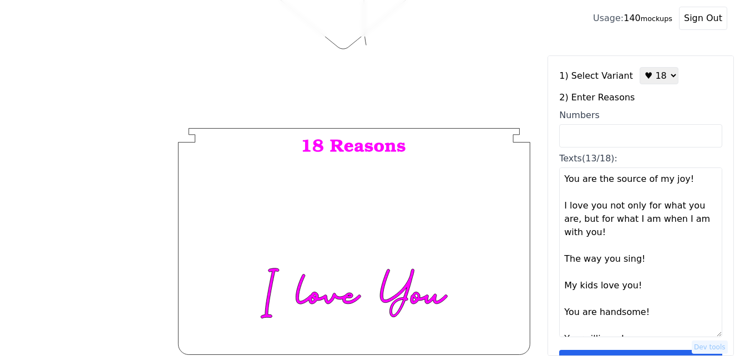
scroll to position [33, 0]
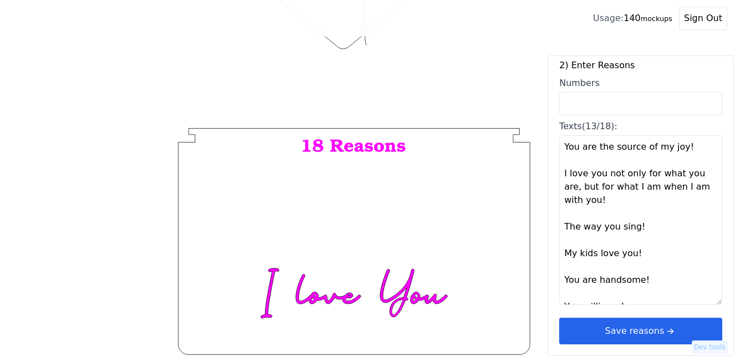
click at [664, 326] on icon "arrow right short" at bounding box center [670, 331] width 12 height 12
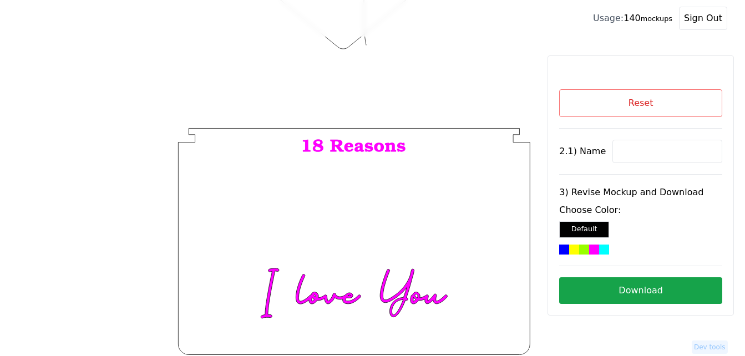
click at [651, 97] on button "Reset" at bounding box center [640, 103] width 163 height 28
select select "2"
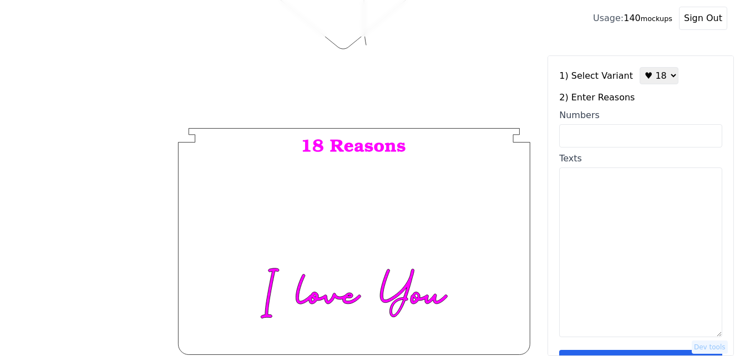
click at [622, 137] on input "Numbers" at bounding box center [640, 135] width 163 height 23
paste input "1, 2, 5, 10, 13, 16, 28, 34, 35, 47, 48, 55, 75, 78, 80, 84, 100."
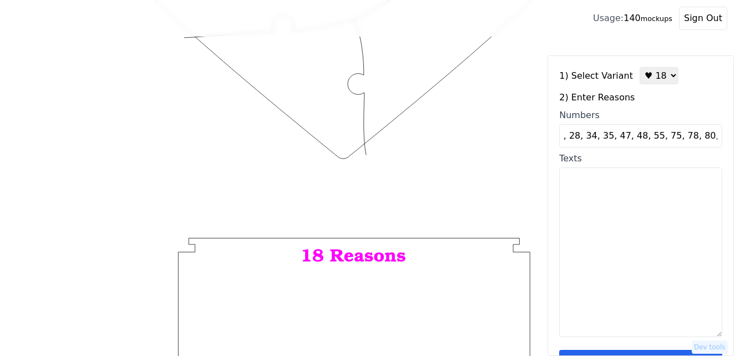
scroll to position [363, 0]
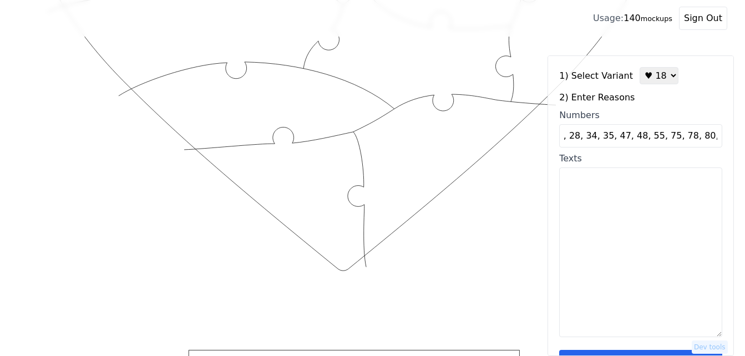
type input "1, 2, 5, 10, 13, 16, 28, 34, 35, 47, 48, 55, 75, 78, 80, 84, 100."
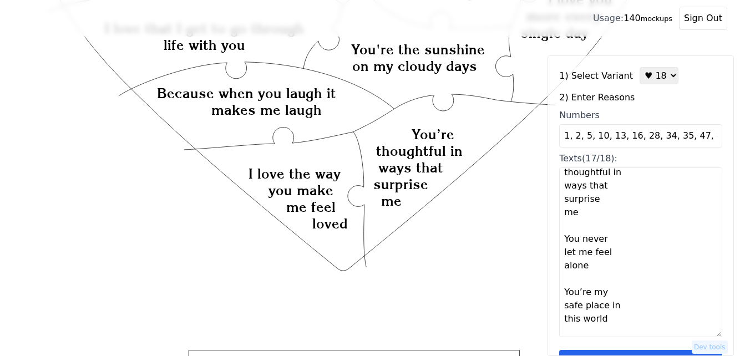
scroll to position [772, 0]
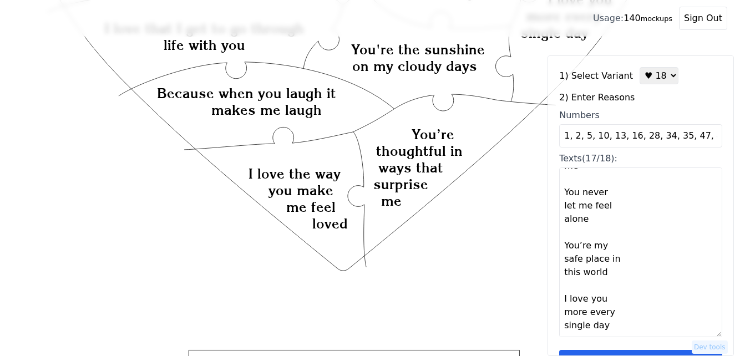
click at [580, 321] on textarea "I love your snuggles You are beautiful You're the sunshine on my cloudy days Yo…" at bounding box center [640, 253] width 163 height 170
paste textarea "Every minute we spend together."
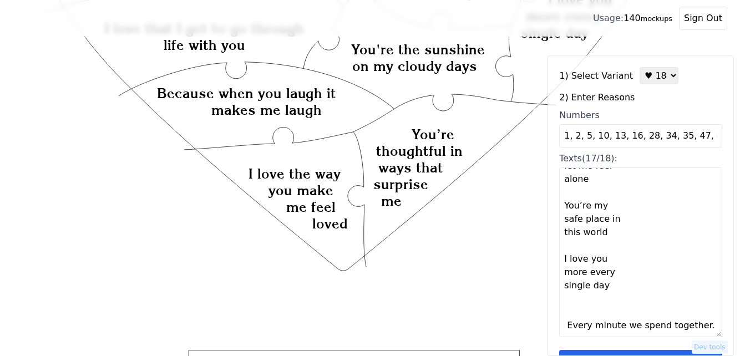
type textarea "I love your snuggles You are beautiful You're the sunshine on my cloudy days Yo…"
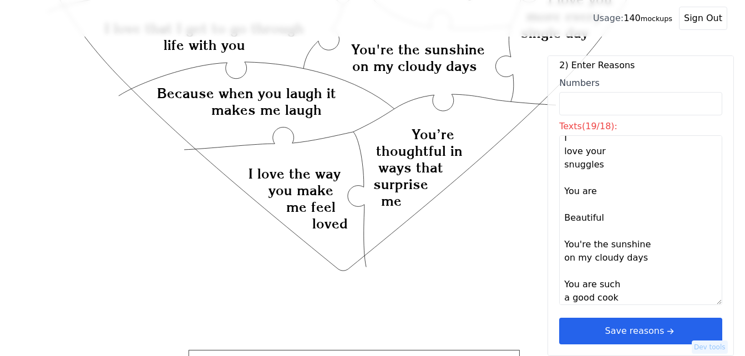
scroll to position [0, 0]
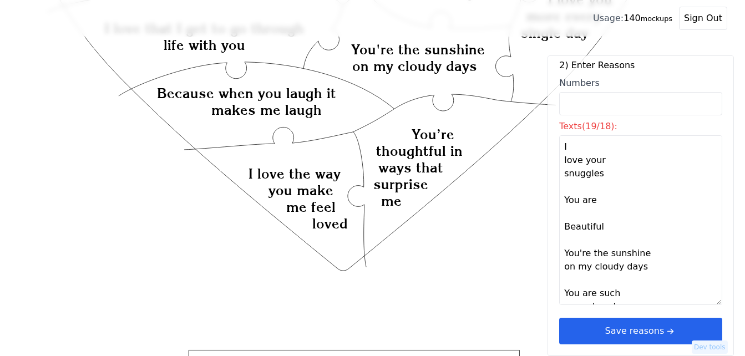
click at [565, 225] on textarea "I love your snuggles You are Beautiful You're the sunshine on my cloudy days Yo…" at bounding box center [640, 220] width 163 height 170
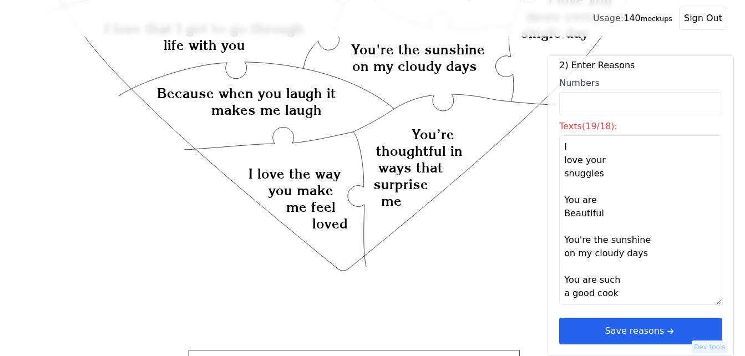
type textarea "I love your snuggles You are Beautiful You're the sunshine on my cloudy days Yo…"
click at [650, 331] on button "Save reasons" at bounding box center [640, 331] width 163 height 27
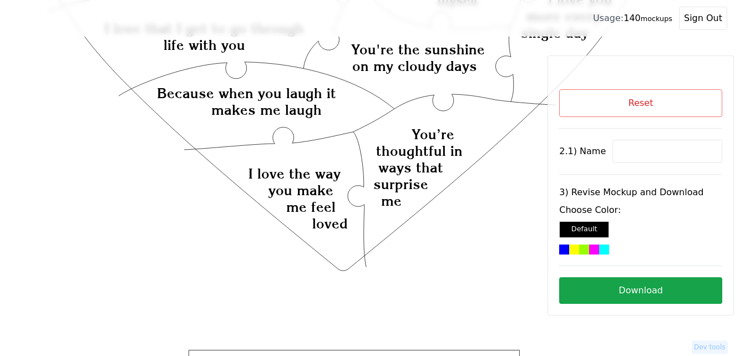
click at [646, 151] on input at bounding box center [667, 151] width 110 height 23
paste input "Jonté"
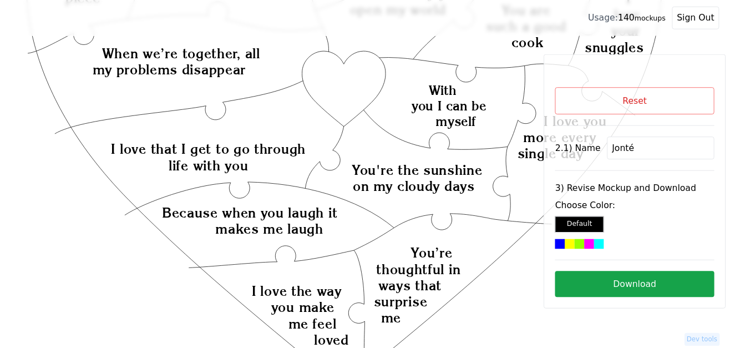
scroll to position [141, 0]
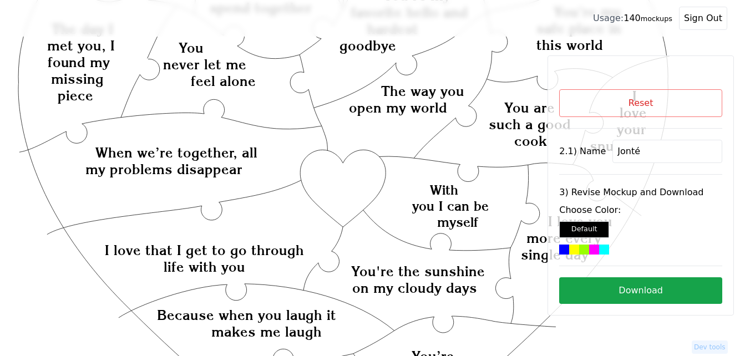
type input "Jonté"
click at [341, 192] on icon "Created with Snap Created with Snap Created with Snap When we’re together, all …" at bounding box center [344, 353] width 652 height 893
click at [599, 250] on div at bounding box center [604, 250] width 10 height 10
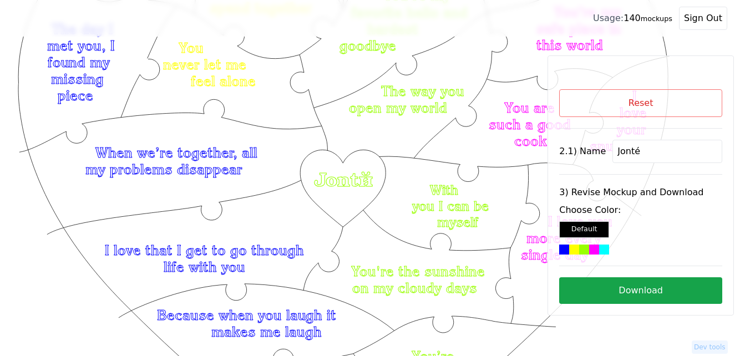
click at [647, 293] on button "Download" at bounding box center [640, 290] width 163 height 27
drag, startPoint x: 641, startPoint y: 149, endPoint x: 615, endPoint y: 149, distance: 26.1
click at [615, 149] on input "Jonté" at bounding box center [667, 151] width 110 height 23
click at [603, 105] on button "Reset" at bounding box center [640, 103] width 163 height 28
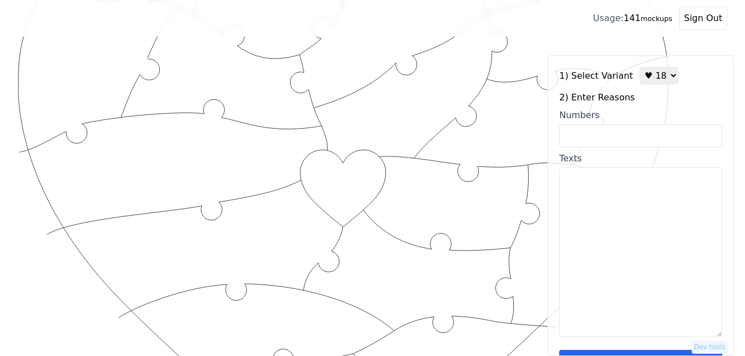
click at [652, 82] on select "♥ 12 ♥ 18 ♥ 28 ♥ 40 ♥ 50 ♥ 60 ♥ 70" at bounding box center [659, 75] width 39 height 17
select select "3"
click at [640, 67] on select "♥ 12 ♥ 18 ♥ 28 ♥ 40 ♥ 50 ♥ 60 ♥ 70" at bounding box center [659, 75] width 39 height 17
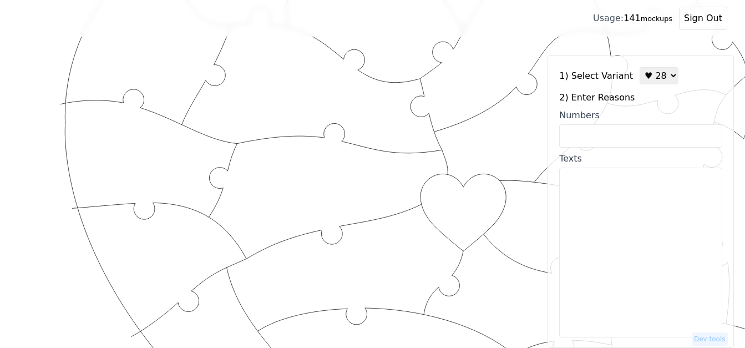
click at [641, 134] on input "Numbers" at bounding box center [640, 135] width 163 height 23
paste input "2,3,6 10,12,17,21, 30, 33,38,42,46, 52,55,58, 62,69,70, 74,76, 77,80,81,86,90,9…"
type input "2,3,6 10,12,17,21, 30, 33,38,42,46, 52,55,58, 62,69,70, 74,76, 77,80,81,86,90,9…"
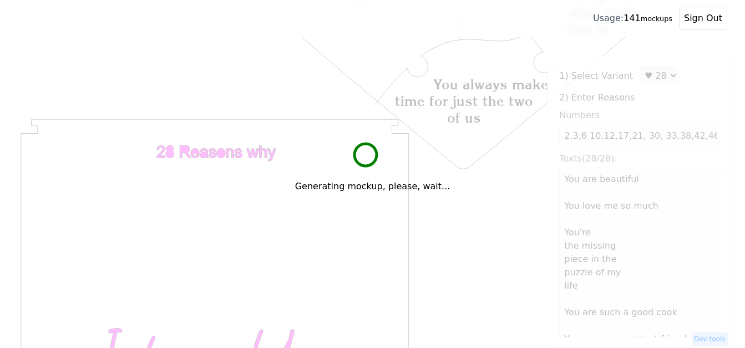
scroll to position [685, 0]
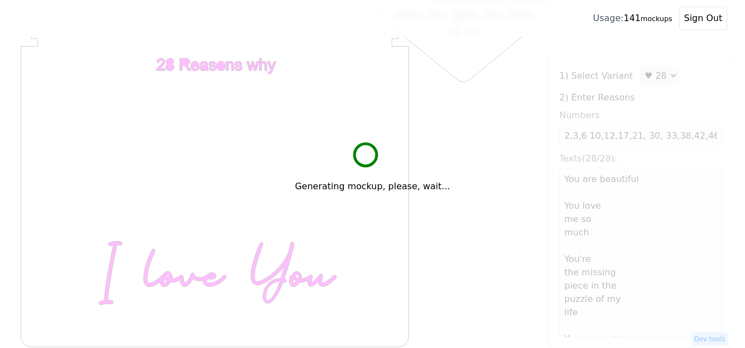
type textarea "You are beautiful You love me so much You're the missing piece in the puzzle of…"
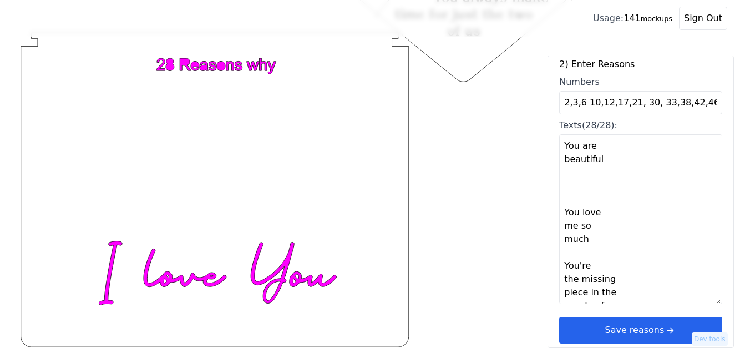
scroll to position [222, 0]
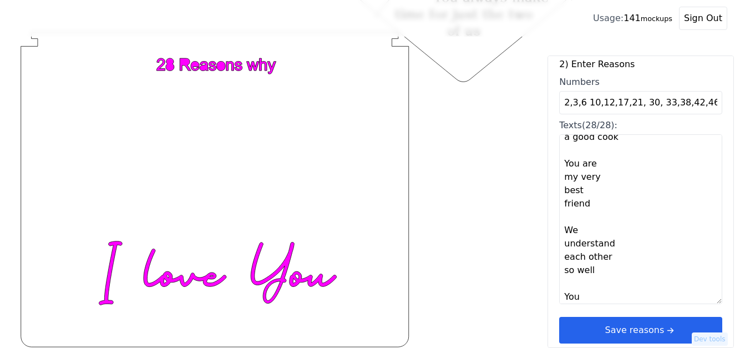
click at [647, 332] on button "Save reasons" at bounding box center [640, 330] width 163 height 27
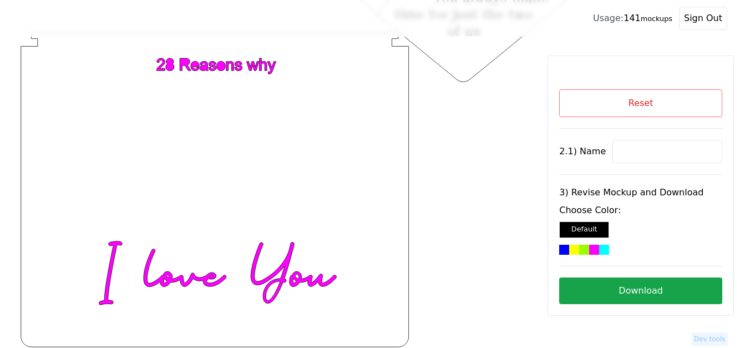
click at [636, 152] on input at bounding box center [667, 151] width 110 height 23
paste input "[PERSON_NAME]"
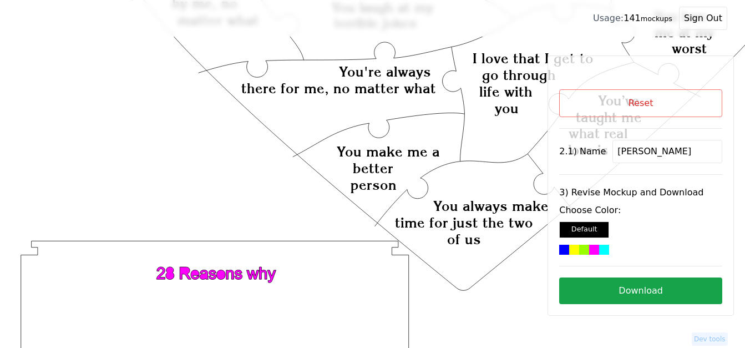
scroll to position [463, 0]
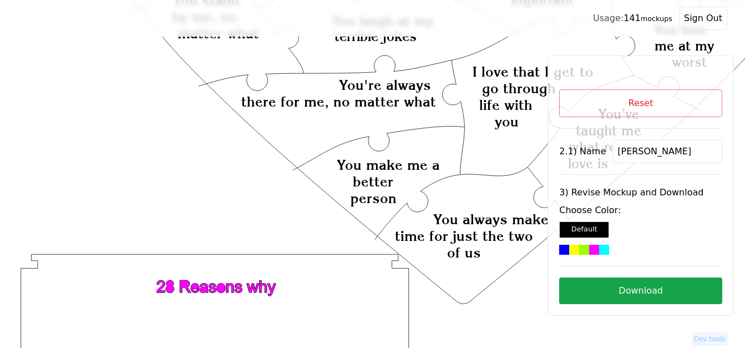
type input "[PERSON_NAME]"
click at [460, 44] on icon "Created with Snap Created with Snap Created with Snap You have a heart full of …" at bounding box center [443, 77] width 851 height 985
click at [589, 250] on div at bounding box center [594, 250] width 10 height 10
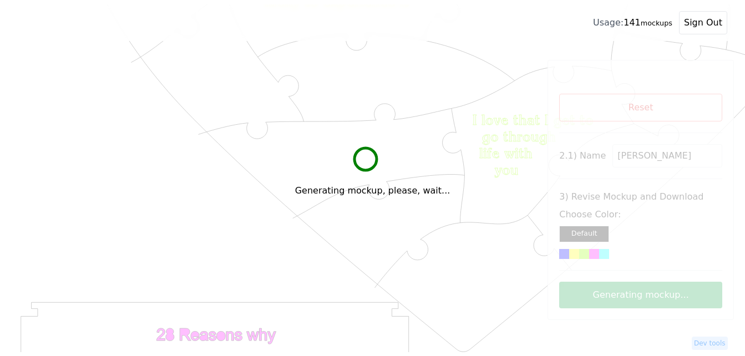
scroll to position [241, 0]
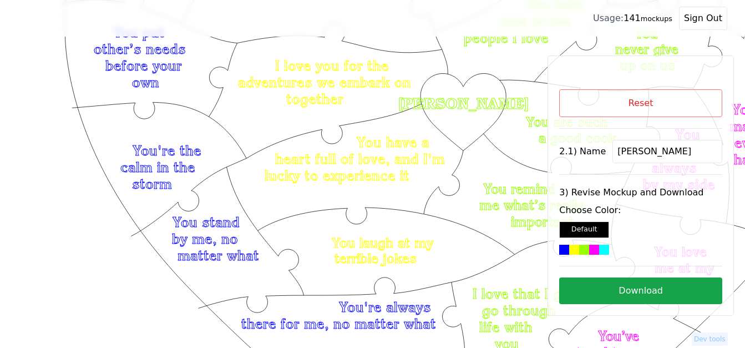
click at [623, 288] on button "Download" at bounding box center [640, 290] width 163 height 27
click at [640, 106] on button "Reset" at bounding box center [640, 103] width 163 height 28
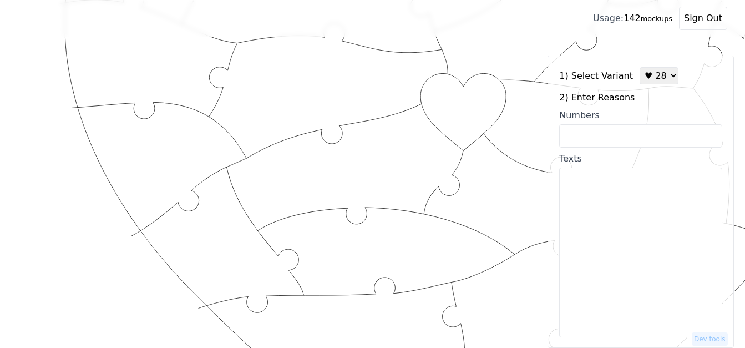
click at [647, 74] on select "♥ 12 ♥ 18 ♥ 28 ♥ 40 ♥ 50 ♥ 60 ♥ 70" at bounding box center [659, 75] width 39 height 17
select select "1"
click at [640, 67] on select "♥ 12 ♥ 18 ♥ 28 ♥ 40 ♥ 50 ♥ 60 ♥ 70" at bounding box center [659, 75] width 39 height 17
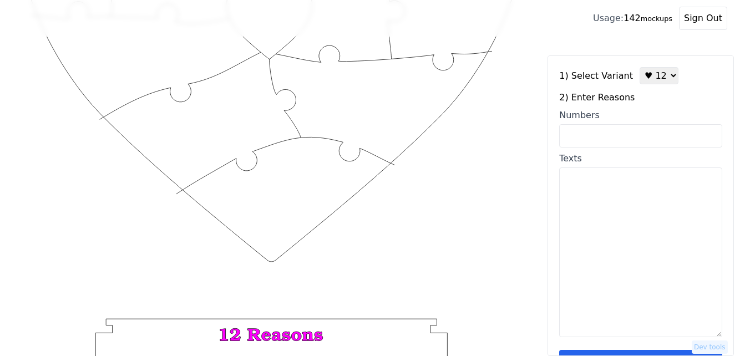
click at [624, 139] on input "Numbers" at bounding box center [640, 135] width 163 height 23
paste input "10, 11, 12, 14, 30, 37, 53, 84, 99, 100,"
type input "10, 11, 12, 14, 30, 37, 53, 84, 99, 100,"
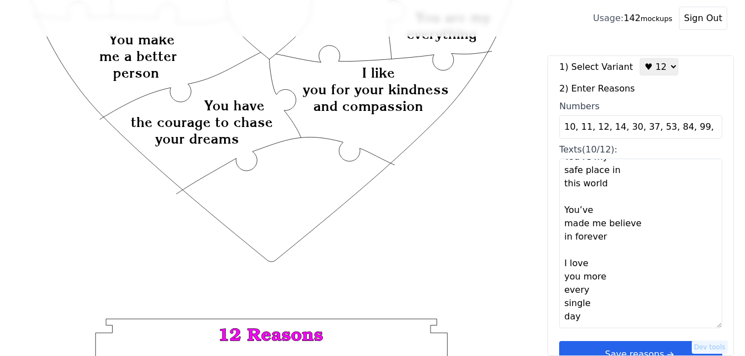
scroll to position [33, 0]
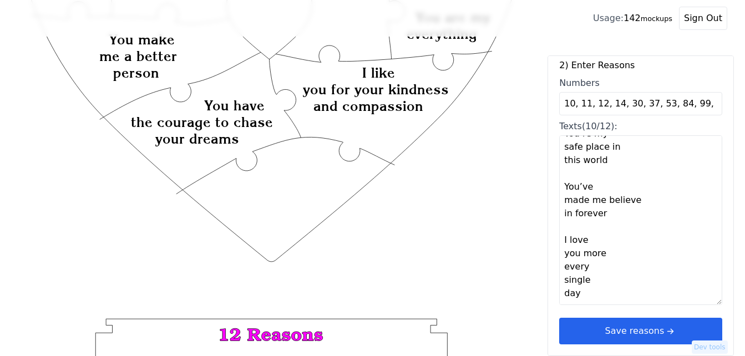
click at [576, 300] on textarea "You are such a good cook You are my everything You are my very best friend You …" at bounding box center [640, 220] width 163 height 170
paste textarea "“I love you because you are you”, “Has logrado conquistar mi corazón”,"
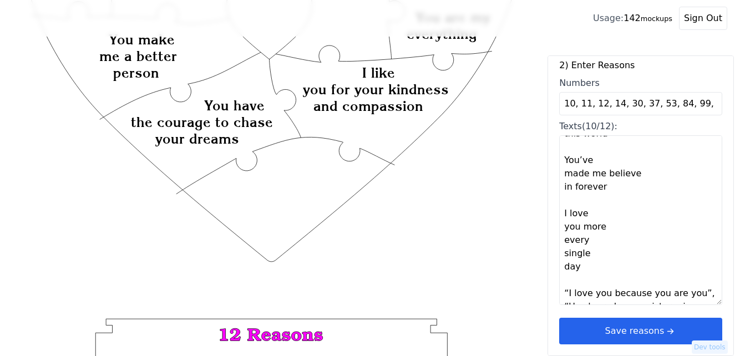
scroll to position [434, 0]
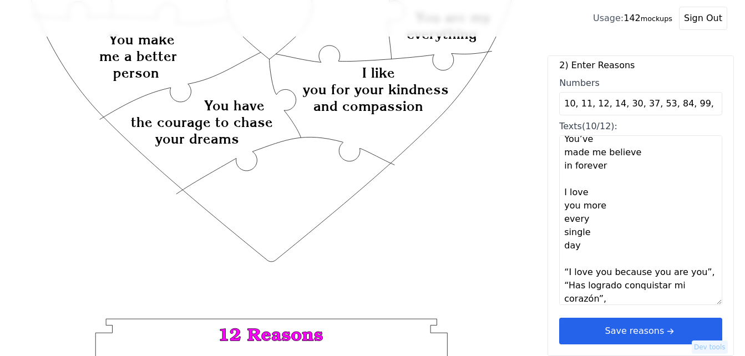
click at [699, 276] on textarea "You are such a good cook You are my everything You are my very best friend You …" at bounding box center [640, 220] width 163 height 170
click at [697, 274] on textarea "You are such a good cook You are my everything You are my very best friend You …" at bounding box center [640, 220] width 163 height 170
click at [694, 273] on textarea "You are such a good cook You are my everything You are my very best friend You …" at bounding box center [640, 220] width 163 height 170
click at [566, 268] on textarea "You are such a good cook You are my everything You are my very best friend You …" at bounding box center [640, 220] width 163 height 170
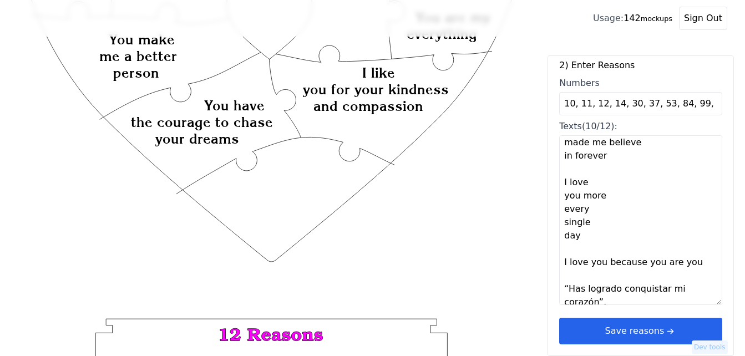
scroll to position [453, 0]
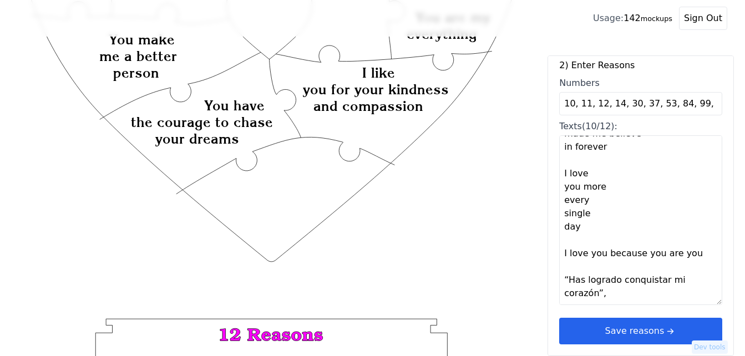
click at [568, 281] on textarea "You are such a good cook You are my everything You are my very best friend You …" at bounding box center [640, 220] width 163 height 170
click at [606, 293] on textarea "You are such a good cook You are my everything You are my very best friend You …" at bounding box center [640, 220] width 163 height 170
type textarea "You are such a good cook You are my everything You are my very best friend You …"
click at [653, 327] on div "1) Select Variant ♥ 12 ♥ 18 ♥ 28 ♥ 40 ♥ 50 ♥ 60 ♥ 70 2) Enter Reasons Numbers 1…" at bounding box center [640, 205] width 186 height 301
type textarea "You are such a good cook You are my everything You are my very best friend You …"
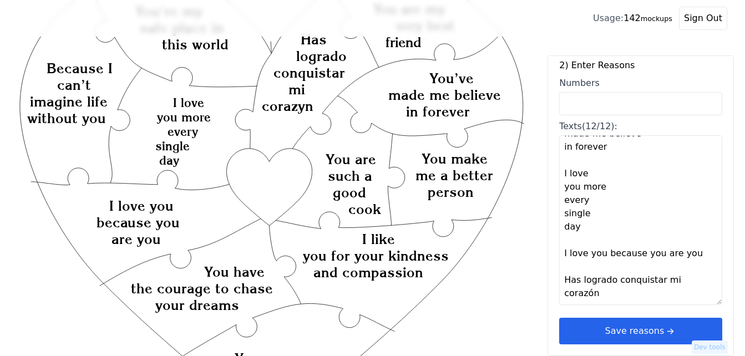
scroll to position [19, 0]
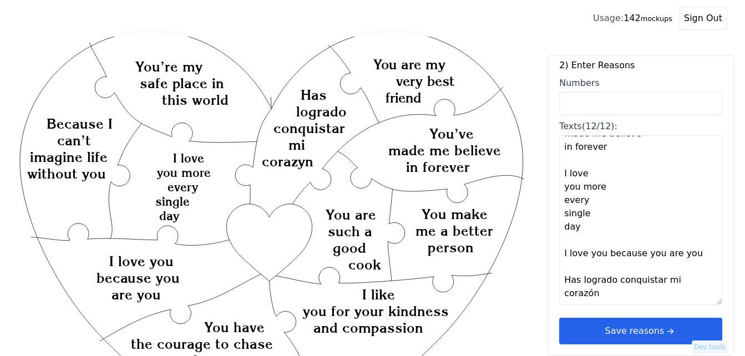
click at [617, 329] on button "Save reasons" at bounding box center [640, 331] width 163 height 27
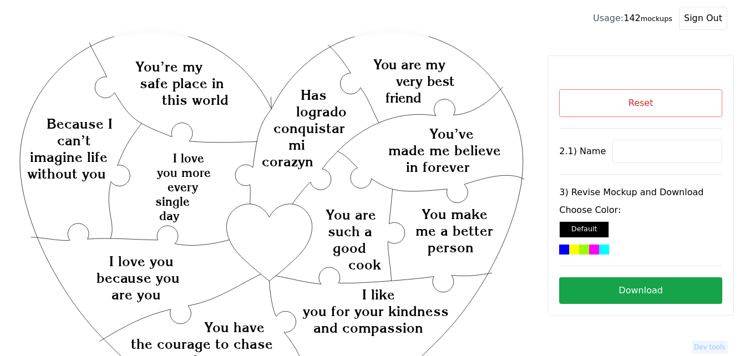
click at [664, 156] on input at bounding box center [667, 151] width 110 height 23
paste input "[PERSON_NAME]"
type input "[PERSON_NAME]"
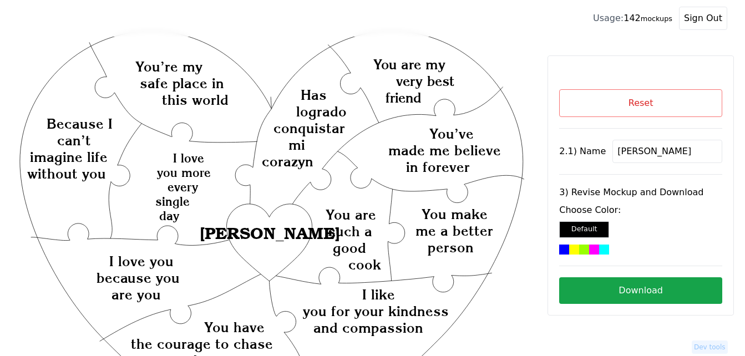
click at [589, 248] on div at bounding box center [594, 250] width 10 height 10
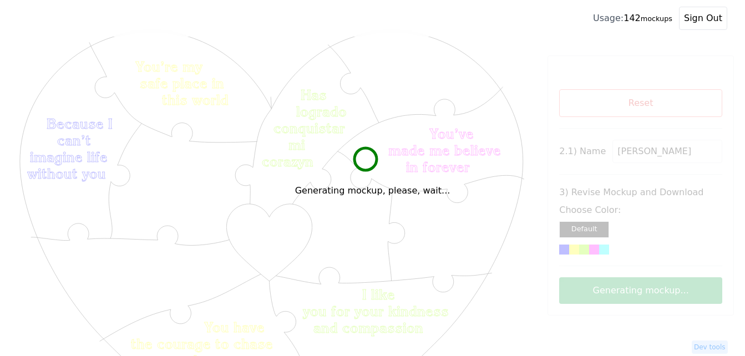
scroll to position [75, 0]
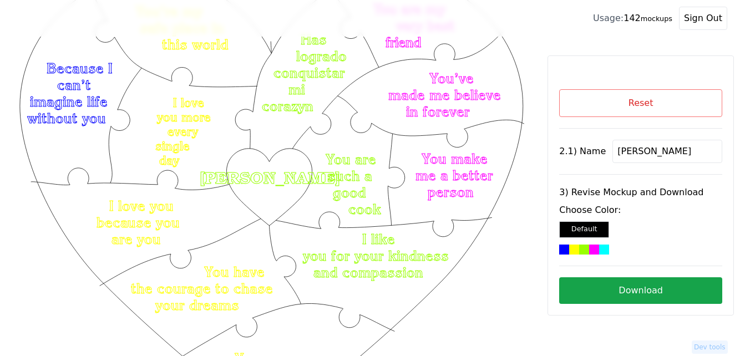
click at [646, 287] on button "Download" at bounding box center [640, 290] width 163 height 27
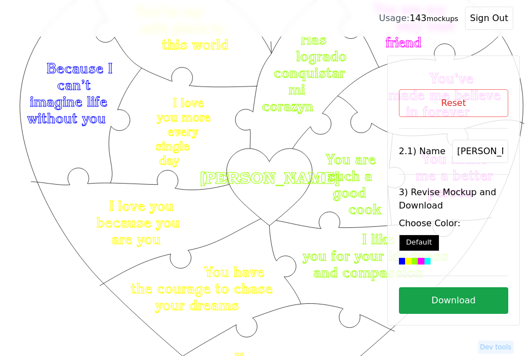
click at [343, 234] on icon "Created with Snap Created with Snap Created with Snap I like you for your kindn…" at bounding box center [272, 343] width 508 height 740
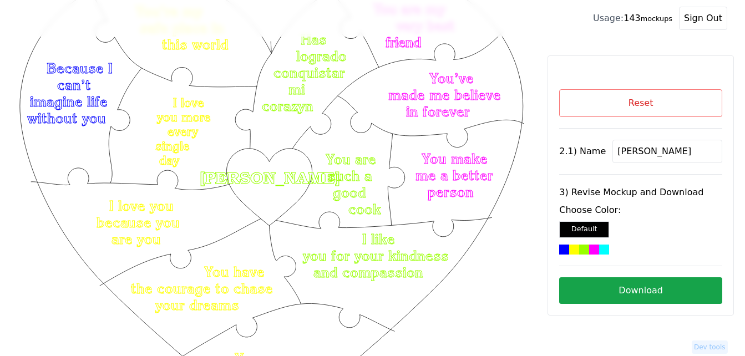
click at [653, 104] on button "Reset" at bounding box center [640, 103] width 163 height 28
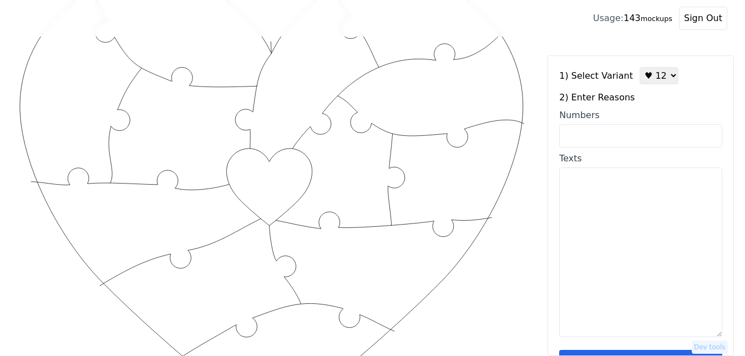
click at [649, 80] on select "♥ 12 ♥ 18 ♥ 28 ♥ 40 ♥ 50 ♥ 60 ♥ 70" at bounding box center [659, 75] width 39 height 17
select select "2"
click at [640, 67] on select "♥ 12 ♥ 18 ♥ 28 ♥ 40 ♥ 50 ♥ 60 ♥ 70" at bounding box center [659, 75] width 39 height 17
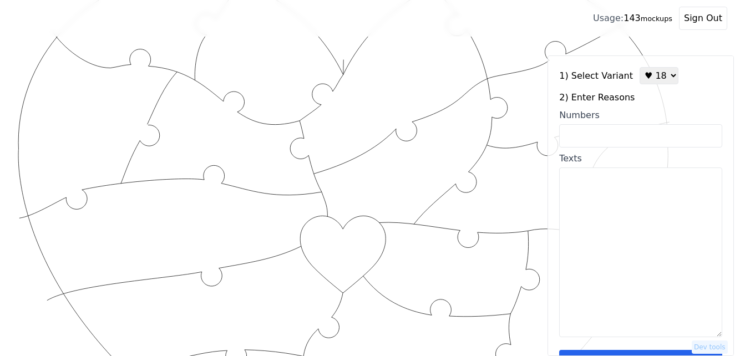
click at [628, 138] on input "Numbers" at bounding box center [640, 135] width 163 height 23
paste input "1,2,3,22,42,43, 19,20, 25, 23, 24, 14, 15, 16, 33, 34, 35, 36"
type input "1,2,3,22,42,43, 19,20, 25, 23, 24, 14, 15, 16, 33, 34, 35, 36"
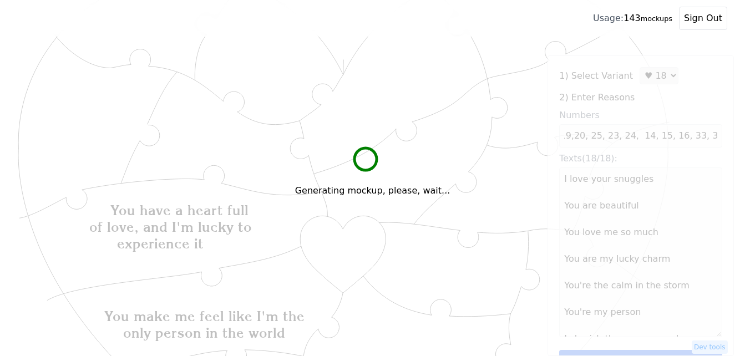
scroll to position [0, 0]
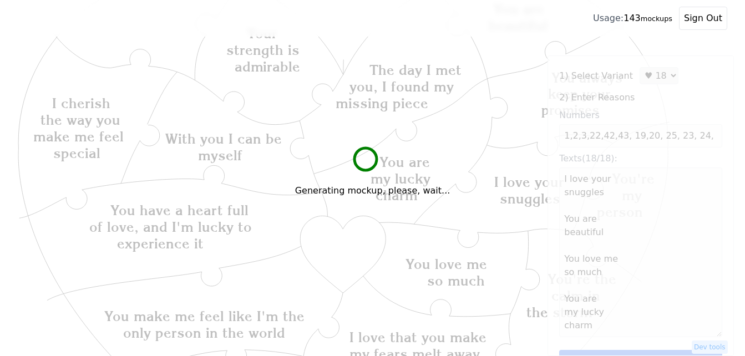
type textarea "I love your snuggles You are beautiful You love me so much You are my lucky cha…"
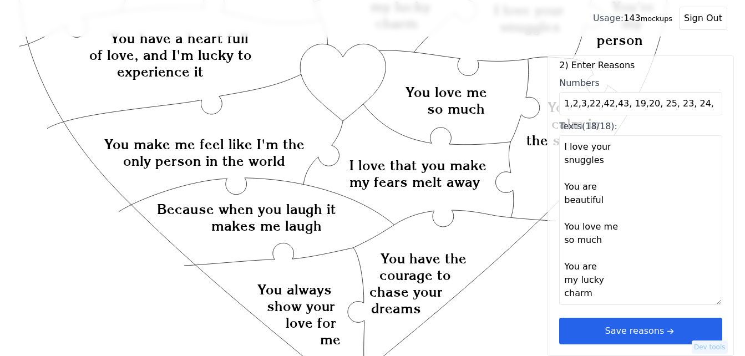
scroll to position [352, 0]
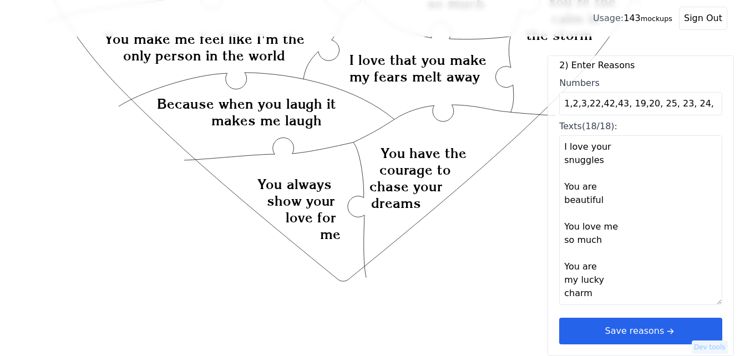
click at [626, 333] on button "Save reasons" at bounding box center [640, 331] width 163 height 27
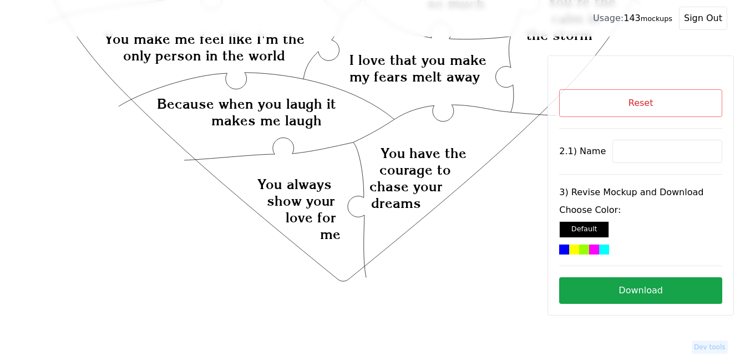
click at [629, 150] on input at bounding box center [667, 151] width 110 height 23
paste input "Cait"
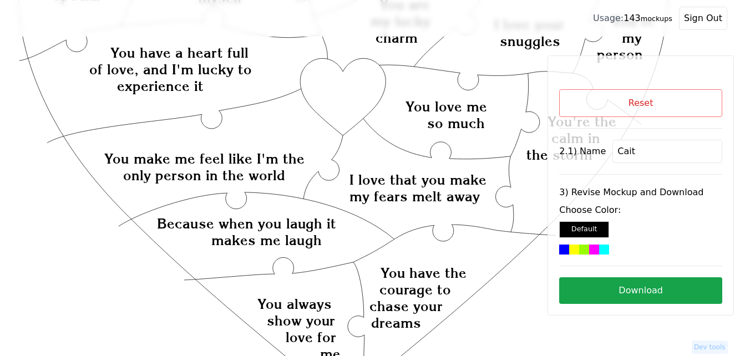
scroll to position [130, 0]
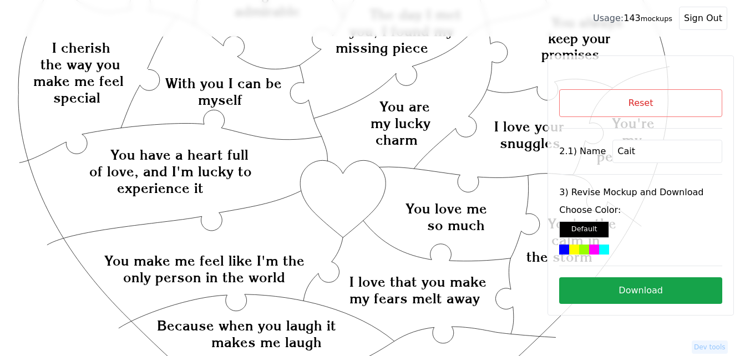
type input "Cait"
click at [599, 251] on div at bounding box center [604, 250] width 10 height 10
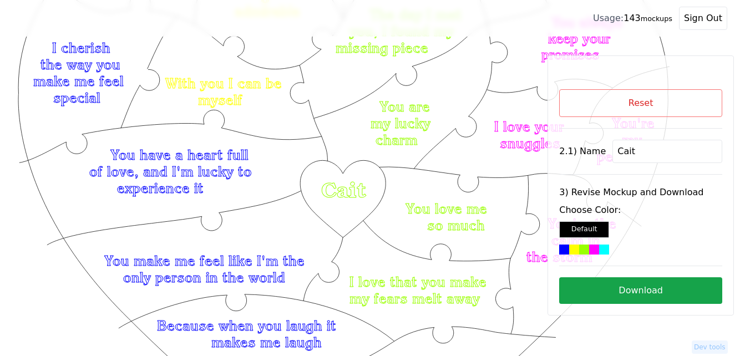
click at [675, 286] on button "Download" at bounding box center [640, 290] width 163 height 27
click at [601, 108] on button "Reset" at bounding box center [640, 103] width 163 height 28
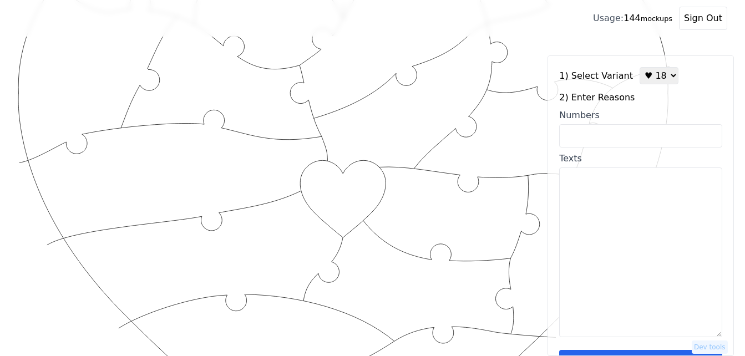
click at [646, 78] on select "♥ 12 ♥ 18 ♥ 28 ♥ 40 ♥ 50 ♥ 60 ♥ 70" at bounding box center [659, 75] width 39 height 17
select select "1"
click at [640, 67] on select "♥ 12 ♥ 18 ♥ 28 ♥ 40 ♥ 50 ♥ 60 ♥ 70" at bounding box center [659, 75] width 39 height 17
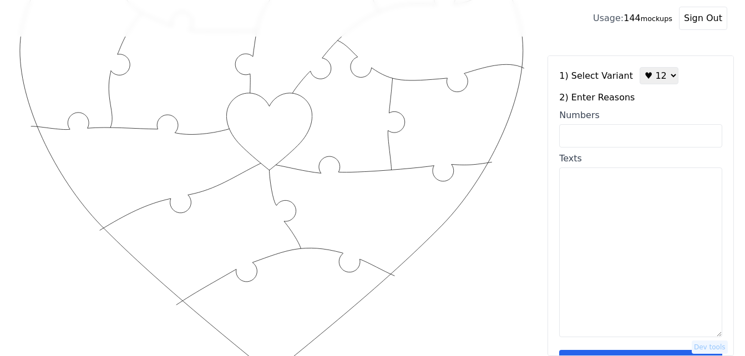
click at [631, 145] on input "Numbers" at bounding box center [640, 135] width 163 height 23
click at [632, 191] on textarea "Texts" at bounding box center [640, 253] width 163 height 170
paste textarea "1) You encourage me to be better 2) You make everyones life brighter 3) You are…"
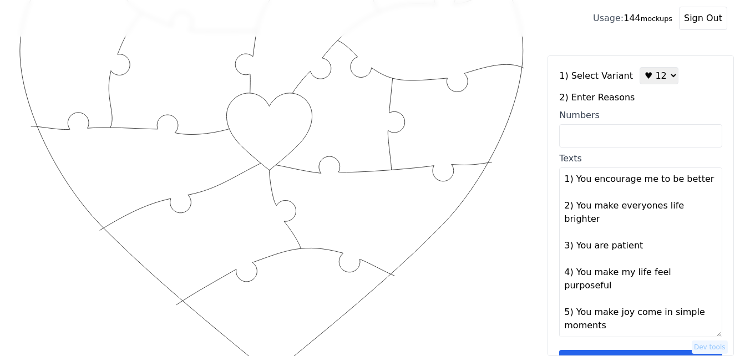
scroll to position [234, 0]
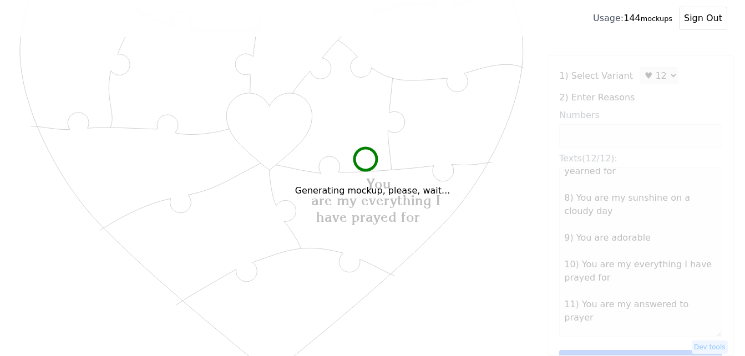
type textarea "You encourage me to be better You make everyones life brighter You are patient …"
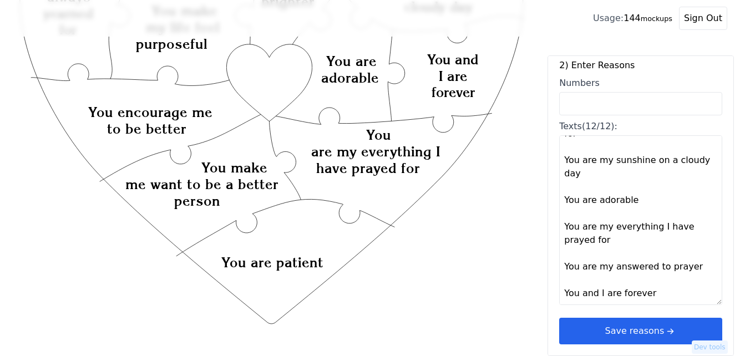
scroll to position [241, 0]
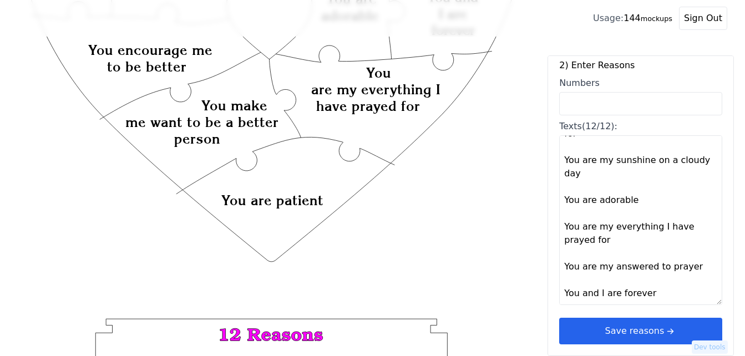
click at [666, 327] on icon "arrow right short" at bounding box center [670, 331] width 12 height 12
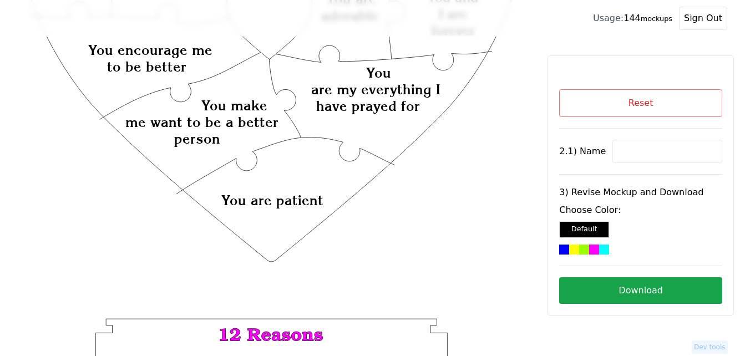
scroll to position [0, 0]
click at [661, 154] on input at bounding box center [667, 151] width 110 height 23
paste input "[PERSON_NAME]"
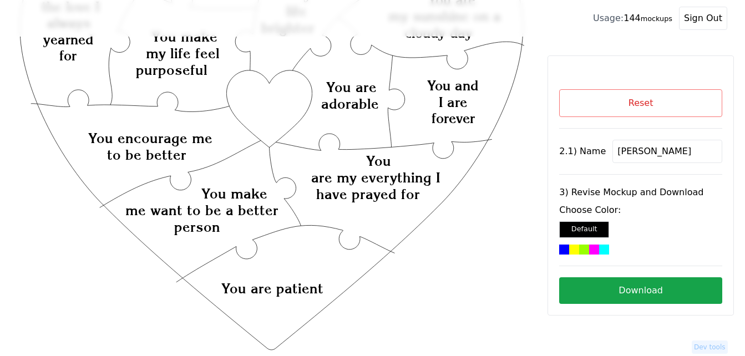
scroll to position [19, 0]
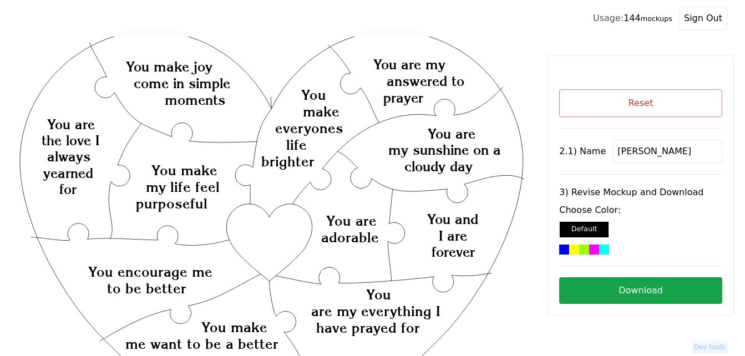
type input "[PERSON_NAME]"
click at [599, 248] on div at bounding box center [604, 250] width 10 height 10
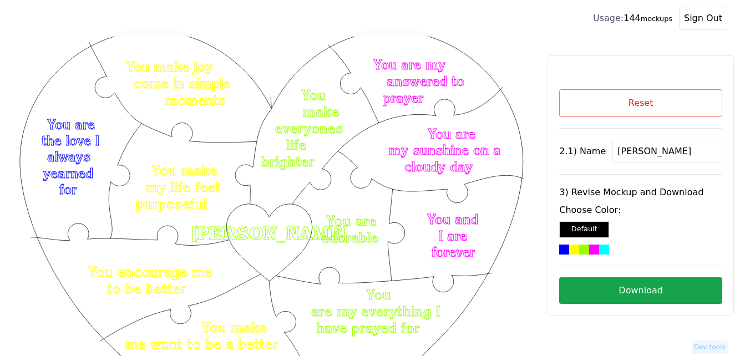
click at [633, 295] on button "Download" at bounding box center [640, 290] width 163 height 27
click at [625, 104] on button "Reset" at bounding box center [640, 103] width 163 height 28
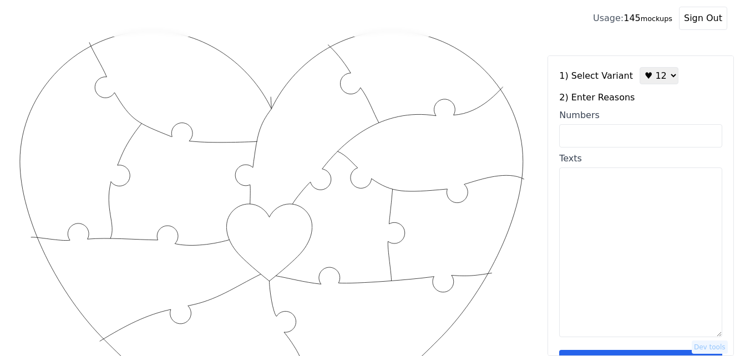
click at [655, 73] on select "♥ 12 ♥ 18 ♥ 28 ♥ 40 ♥ 50 ♥ 60 ♥ 70" at bounding box center [659, 75] width 39 height 17
select select "2"
click at [640, 67] on select "♥ 12 ♥ 18 ♥ 28 ♥ 40 ♥ 50 ♥ 60 ♥ 70" at bounding box center [659, 75] width 39 height 17
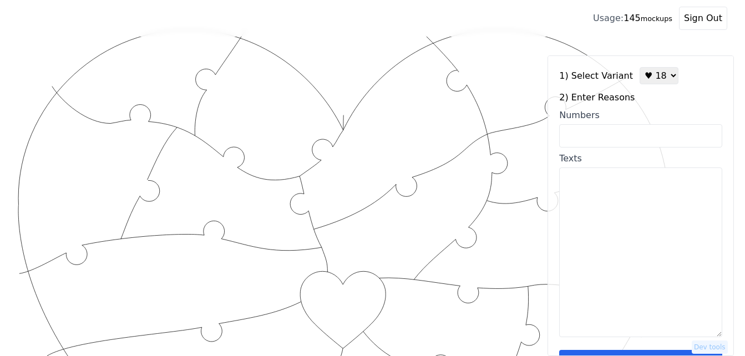
click at [615, 198] on textarea "Texts" at bounding box center [640, 253] width 163 height 170
paste textarea "(I love your smile, You are so sweet to me, You push me closer to [DEMOGRAPHIC_…"
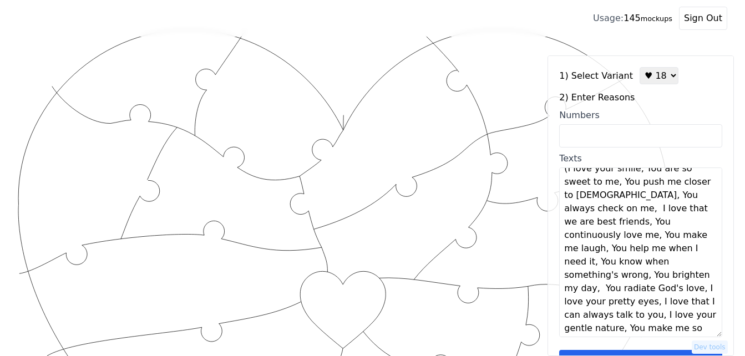
scroll to position [0, 0]
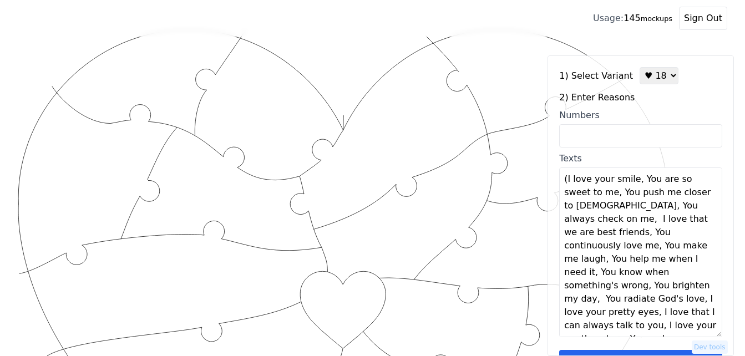
click at [566, 182] on textarea "(I love your smile, You are so sweet to me, You push me closer to [DEMOGRAPHIC_…" at bounding box center [640, 253] width 163 height 170
click at [632, 184] on textarea "I love your smile, You are so sweet to me, You push me closer to [DEMOGRAPHIC_D…" at bounding box center [640, 253] width 163 height 170
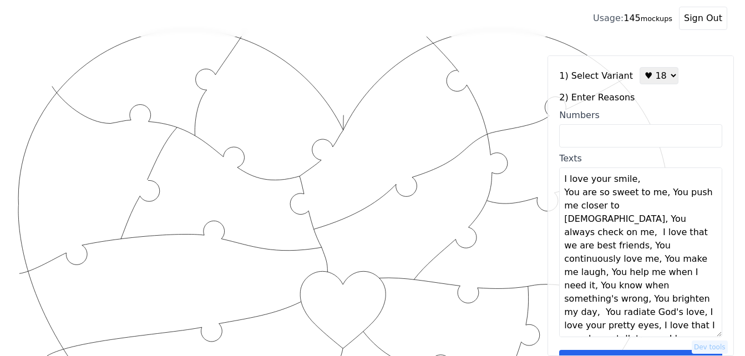
click at [636, 183] on textarea "I love your smile, You are so sweet to me, You push me closer to [DEMOGRAPHIC_D…" at bounding box center [640, 253] width 163 height 170
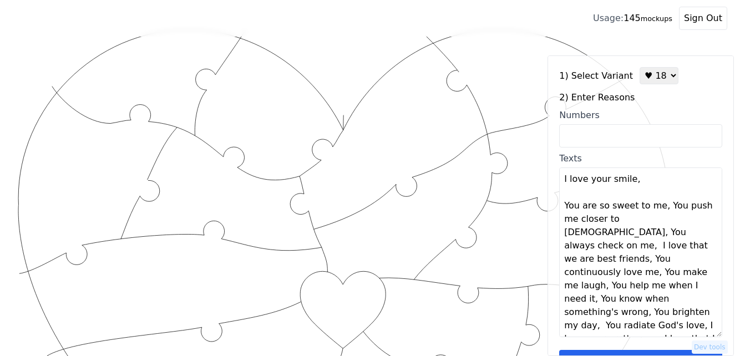
click at [661, 205] on textarea "I love your smile, You are so sweet to me, You push me closer to [DEMOGRAPHIC_D…" at bounding box center [640, 253] width 163 height 170
click at [657, 209] on textarea "I love your smile, You are so sweet to me, You push me closer to [DEMOGRAPHIC_D…" at bounding box center [640, 253] width 163 height 170
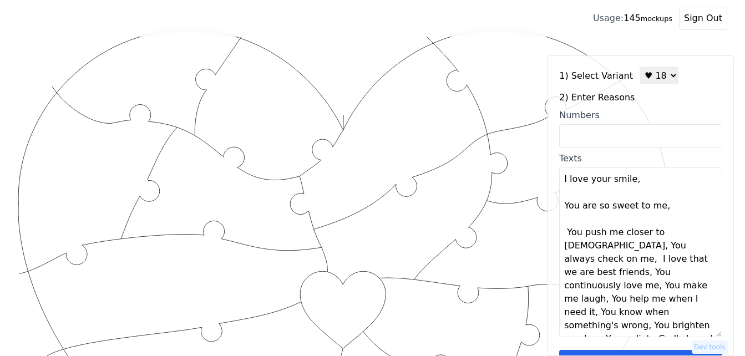
click at [660, 209] on textarea "I love your smile, You are so sweet to me, You push me closer to [DEMOGRAPHIC_D…" at bounding box center [640, 253] width 163 height 170
click at [675, 235] on textarea "I love your smile, You are so sweet to me, You push me closer to [DEMOGRAPHIC_D…" at bounding box center [640, 253] width 163 height 170
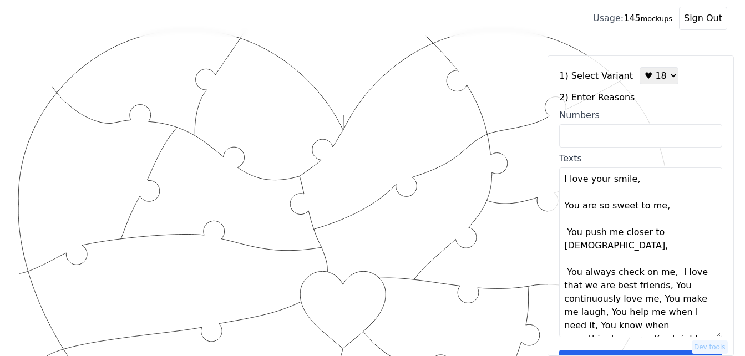
click at [677, 234] on textarea "I love your smile, You are so sweet to me, You push me closer to [DEMOGRAPHIC_D…" at bounding box center [640, 253] width 163 height 170
click at [667, 259] on textarea "I love your smile, You are so sweet to me, You push me closer to [DEMOGRAPHIC_D…" at bounding box center [640, 253] width 163 height 170
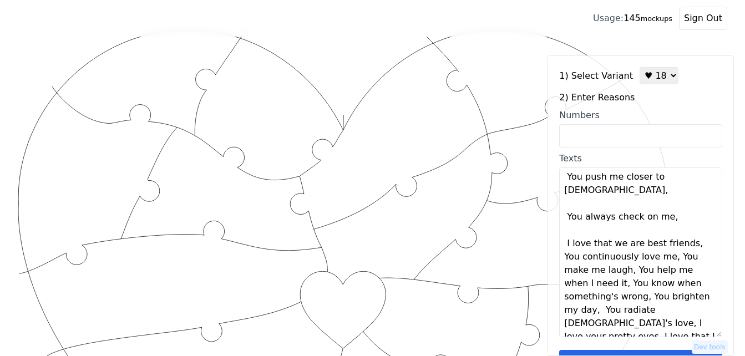
click at [691, 232] on textarea "I love your smile, You are so sweet to me, You push me closer to [DEMOGRAPHIC_D…" at bounding box center [640, 253] width 163 height 170
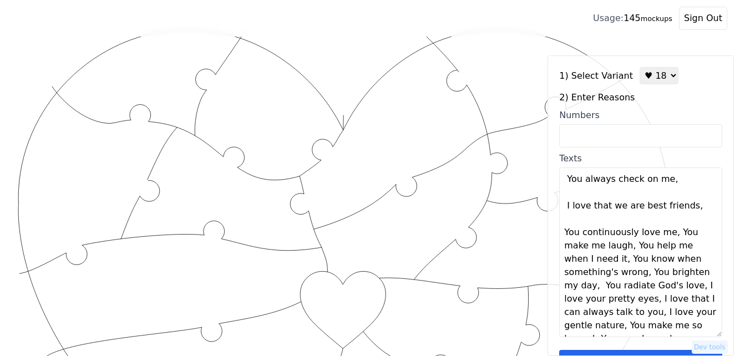
scroll to position [111, 0]
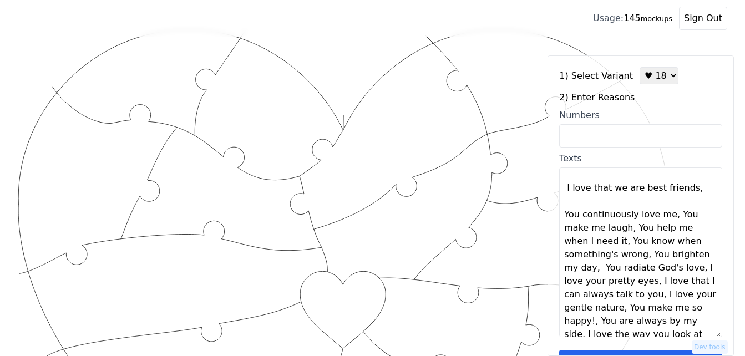
click at [667, 204] on textarea "I love your smile, You are so sweet to me, You push me closer to [DEMOGRAPHIC_D…" at bounding box center [640, 253] width 163 height 170
click at [671, 204] on textarea "I love your smile, You are so sweet to me, You push me closer to [DEMOGRAPHIC_D…" at bounding box center [640, 253] width 163 height 170
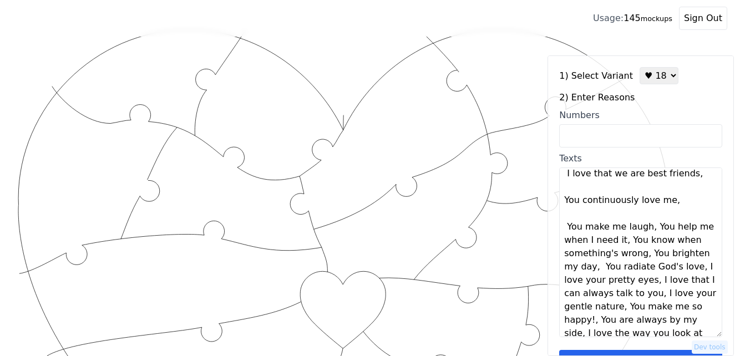
scroll to position [133, 0]
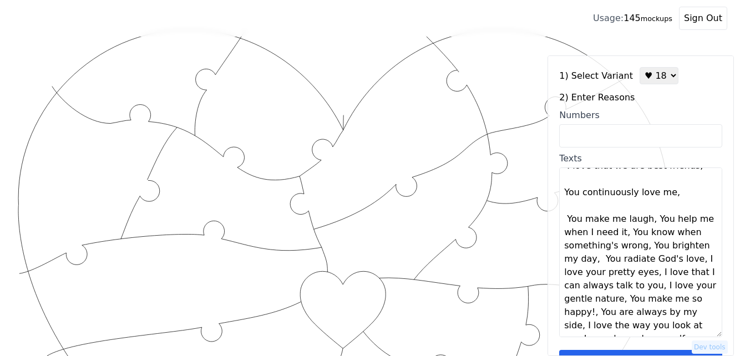
click at [647, 207] on textarea "I love your smile, You are so sweet to me, You push me closer to [DEMOGRAPHIC_D…" at bounding box center [640, 253] width 163 height 170
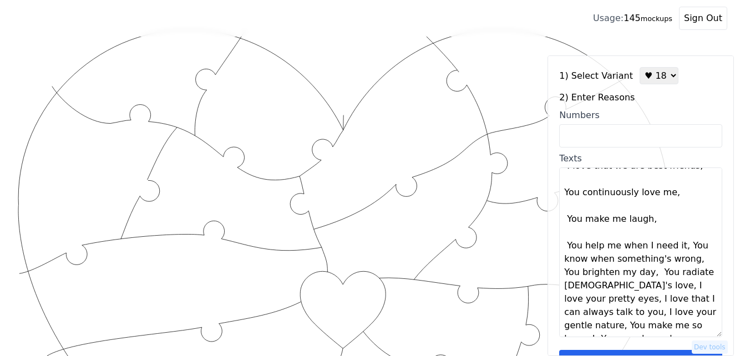
click at [647, 207] on textarea "I love your smile, You are so sweet to me, You push me closer to [DEMOGRAPHIC_D…" at bounding box center [640, 253] width 163 height 170
click at [676, 236] on textarea "I love your smile, You are so sweet to me, You push me closer to [DEMOGRAPHIC_D…" at bounding box center [640, 253] width 163 height 170
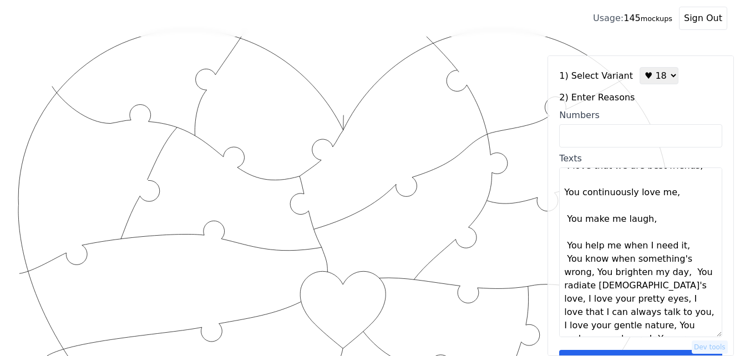
click at [676, 236] on textarea "I love your smile, You are so sweet to me, You push me closer to [DEMOGRAPHIC_D…" at bounding box center [640, 253] width 163 height 170
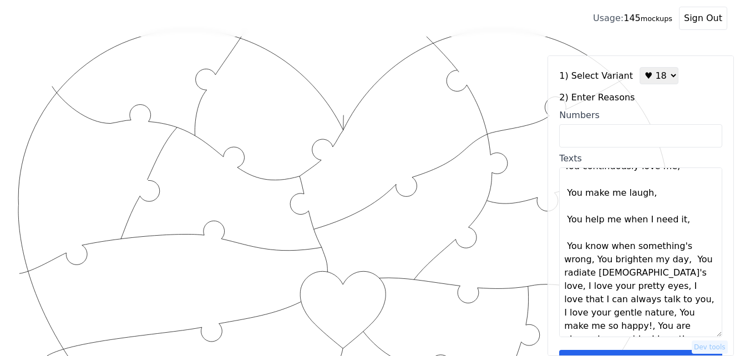
scroll to position [173, 0]
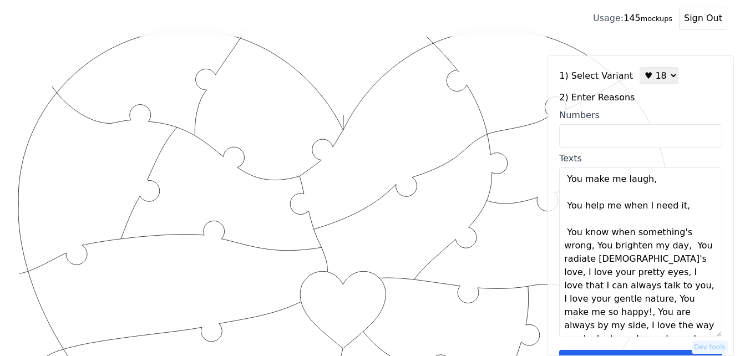
click at [592, 234] on textarea "I love your smile, You are so sweet to me, You push me closer to [DEMOGRAPHIC_D…" at bounding box center [640, 253] width 163 height 170
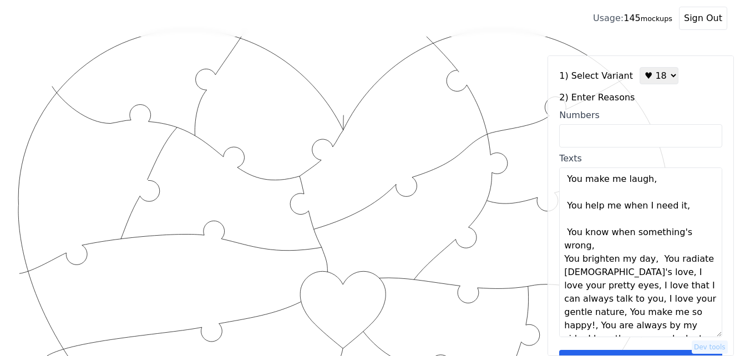
click at [592, 234] on textarea "I love your smile, You are so sweet to me, You push me closer to [DEMOGRAPHIC_D…" at bounding box center [640, 253] width 163 height 170
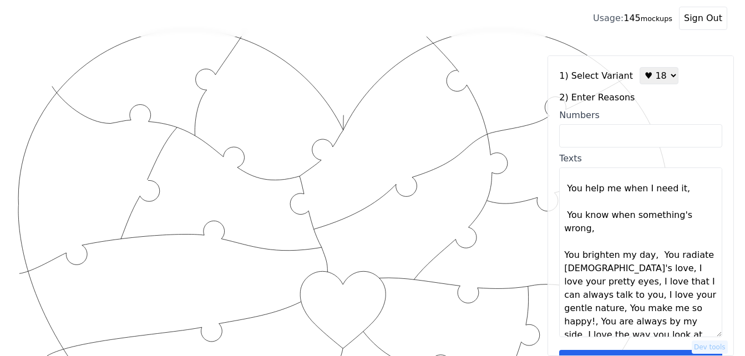
scroll to position [200, 0]
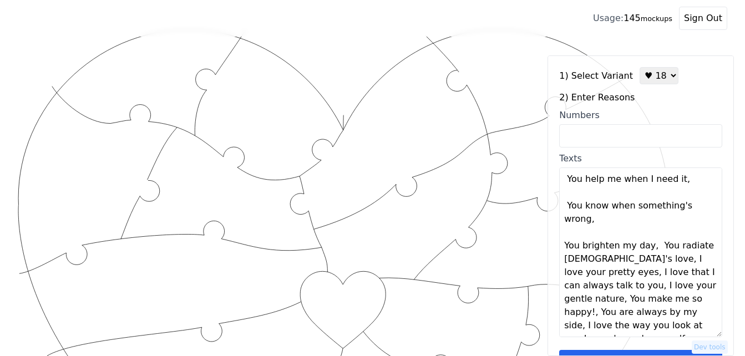
click at [651, 237] on textarea "I love your smile, You are so sweet to me, You push me closer to [DEMOGRAPHIC_D…" at bounding box center [640, 253] width 163 height 170
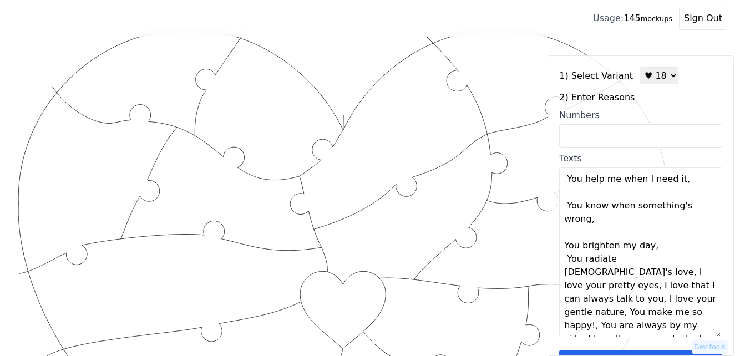
click at [651, 236] on textarea "I love your smile, You are so sweet to me, You push me closer to [DEMOGRAPHIC_D…" at bounding box center [640, 253] width 163 height 170
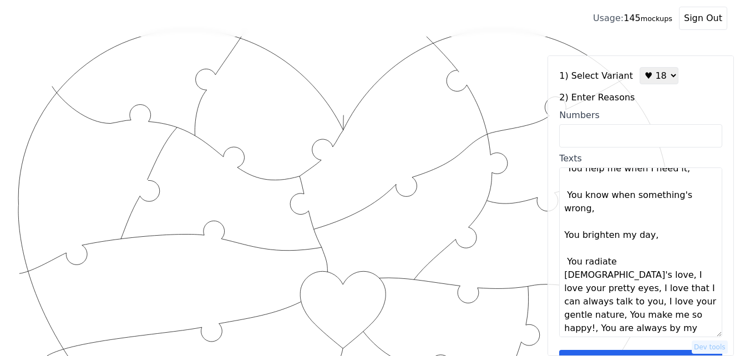
scroll to position [213, 0]
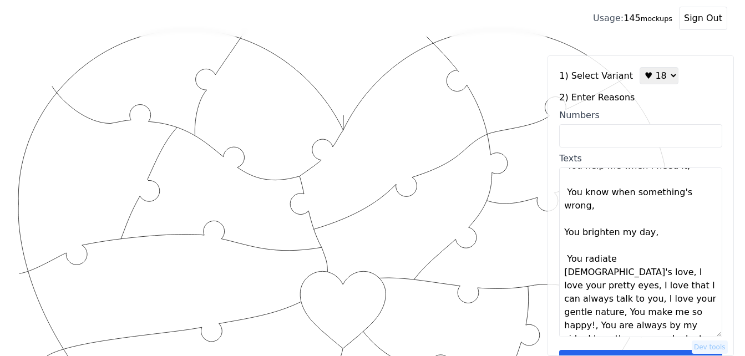
click at [658, 247] on textarea "I love your smile, You are so sweet to me, You push me closer to [DEMOGRAPHIC_D…" at bounding box center [640, 253] width 163 height 170
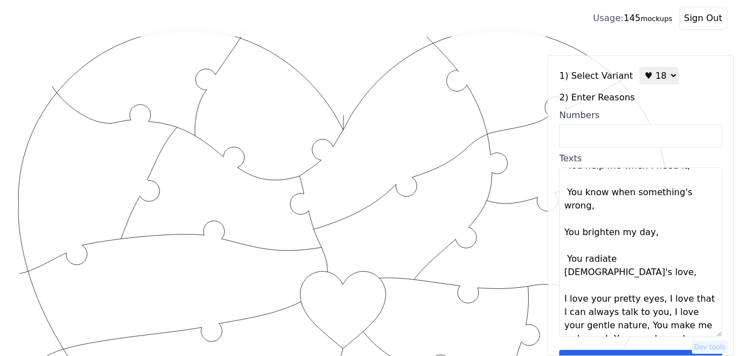
click at [661, 247] on textarea "I love your smile, You are so sweet to me, You push me closer to [DEMOGRAPHIC_D…" at bounding box center [640, 253] width 163 height 170
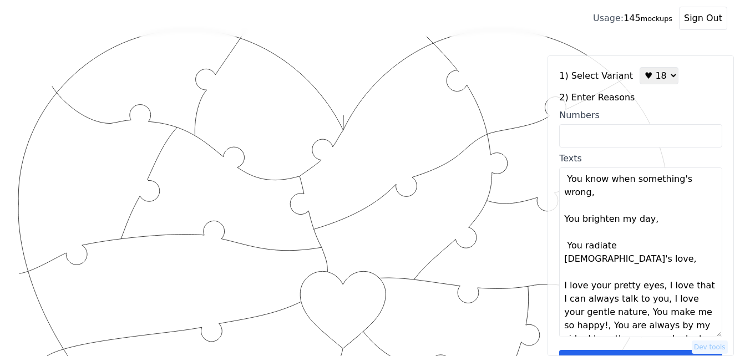
click at [654, 260] on textarea "I love your smile, You are so sweet to me, You push me closer to [DEMOGRAPHIC_D…" at bounding box center [640, 253] width 163 height 170
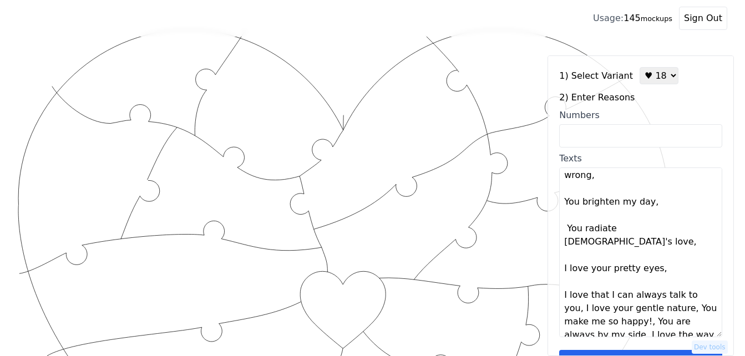
scroll to position [253, 0]
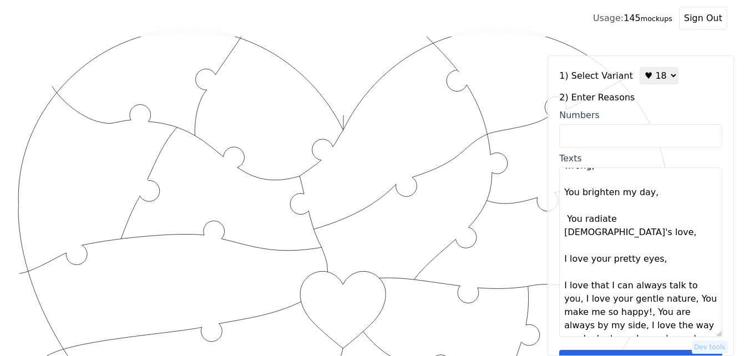
click at [699, 262] on textarea "I love your smile, You are so sweet to me, You push me closer to [DEMOGRAPHIC_D…" at bounding box center [640, 253] width 163 height 170
click at [665, 288] on textarea "I love your smile, You are so sweet to me, You push me closer to [DEMOGRAPHIC_D…" at bounding box center [640, 253] width 163 height 170
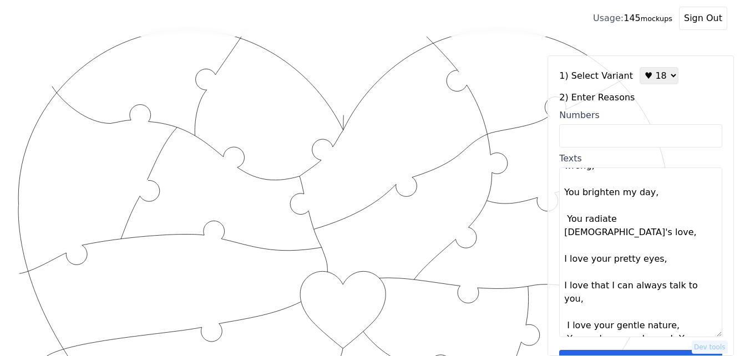
click at [665, 288] on textarea "I love your smile, You are so sweet to me, You push me closer to [DEMOGRAPHIC_D…" at bounding box center [640, 253] width 163 height 170
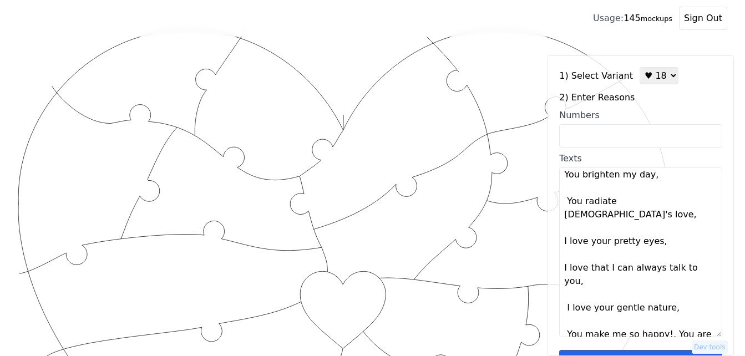
scroll to position [280, 0]
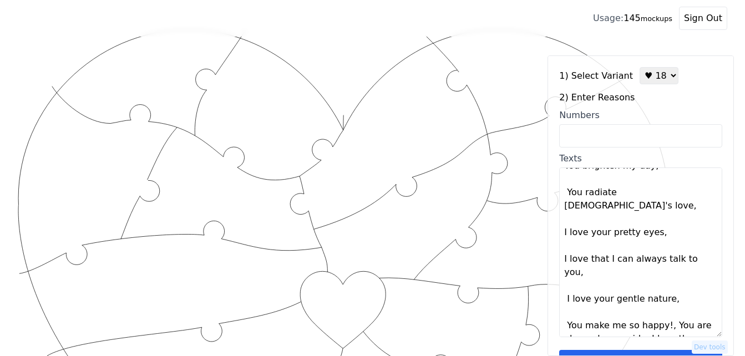
drag, startPoint x: 665, startPoint y: 291, endPoint x: 665, endPoint y: 282, distance: 8.3
click at [666, 288] on textarea "I love your smile, You are so sweet to me, You push me closer to [DEMOGRAPHIC_D…" at bounding box center [640, 253] width 163 height 170
click at [667, 286] on textarea "I love your smile, You are so sweet to me, You push me closer to [DEMOGRAPHIC_D…" at bounding box center [640, 253] width 163 height 170
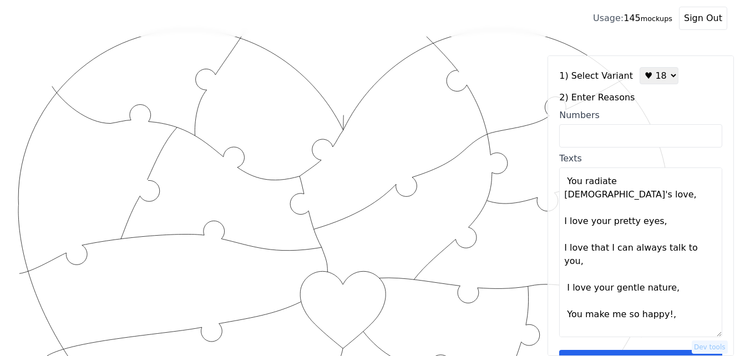
scroll to position [293, 0]
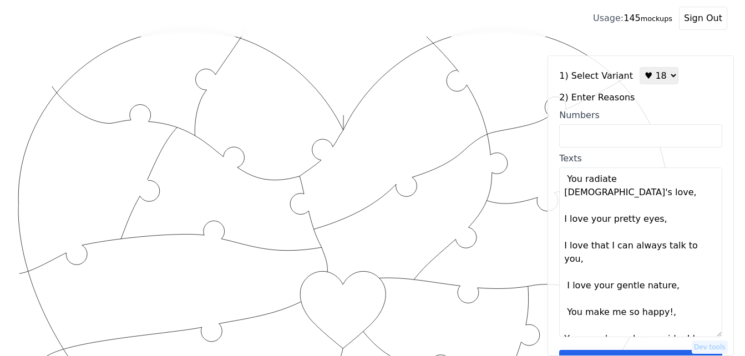
click at [670, 303] on textarea "I love your smile, You are so sweet to me, You push me closer to [DEMOGRAPHIC_D…" at bounding box center [640, 253] width 163 height 170
click at [672, 302] on textarea "I love your smile, You are so sweet to me, You push me closer to [DEMOGRAPHIC_D…" at bounding box center [640, 253] width 163 height 170
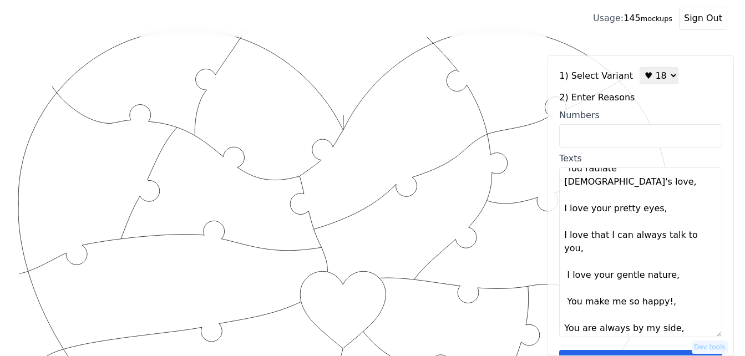
scroll to position [306, 0]
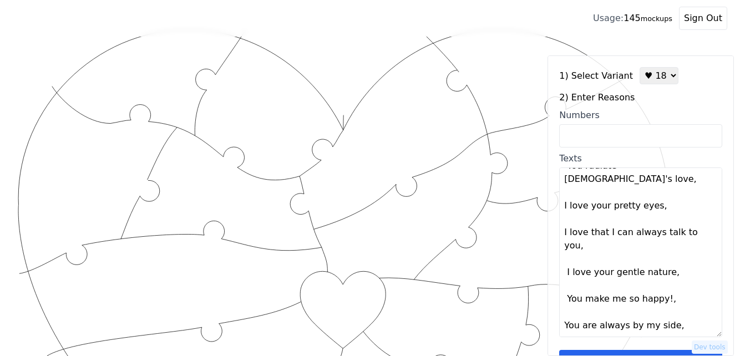
click at [682, 313] on textarea "I love your smile, You are so sweet to me, You push me closer to [DEMOGRAPHIC_D…" at bounding box center [640, 253] width 163 height 170
click at [685, 309] on textarea "I love your smile, You are so sweet to me, You push me closer to [DEMOGRAPHIC_D…" at bounding box center [640, 253] width 163 height 170
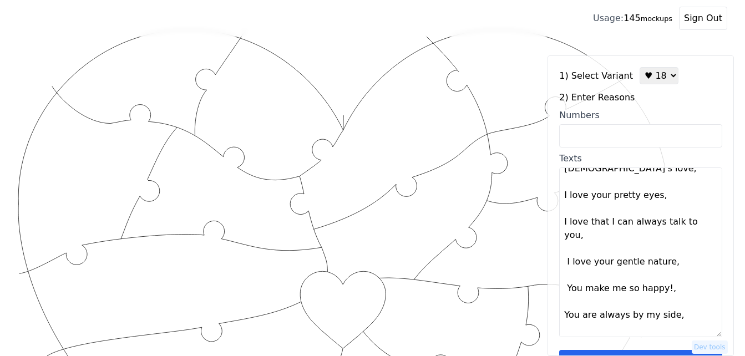
scroll to position [320, 0]
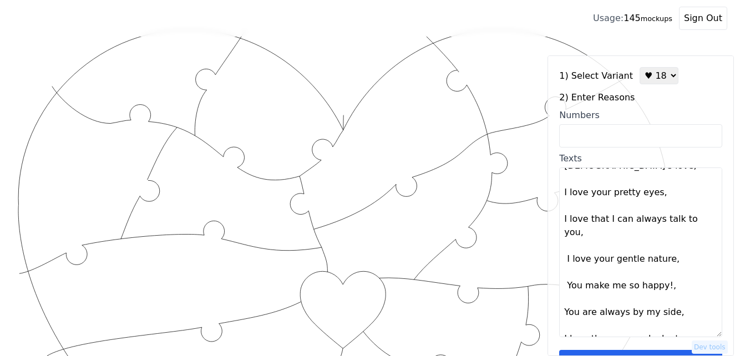
type textarea "I love your smile You are so sweet to me You push me closer to [DEMOGRAPHIC_DAT…"
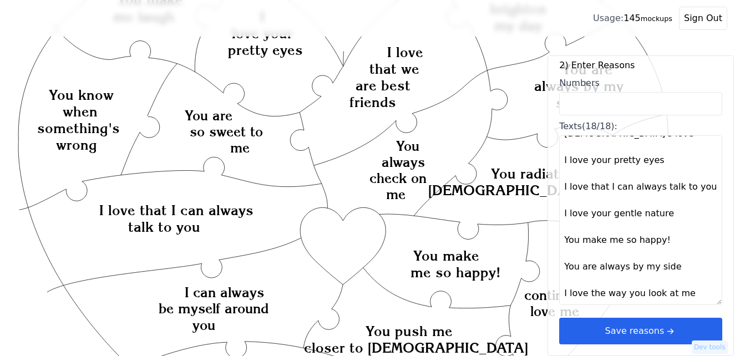
scroll to position [130, 0]
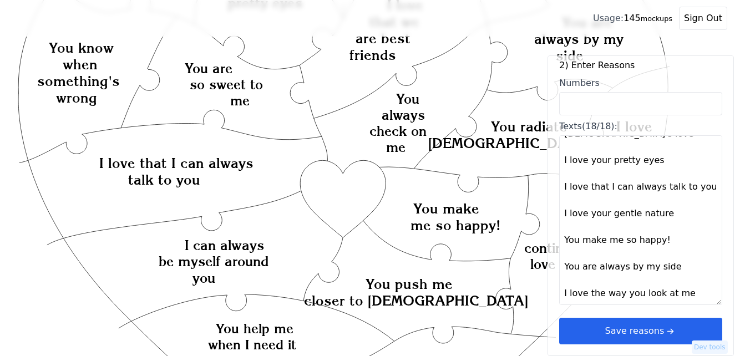
click at [664, 333] on icon "arrow right short" at bounding box center [670, 331] width 12 height 12
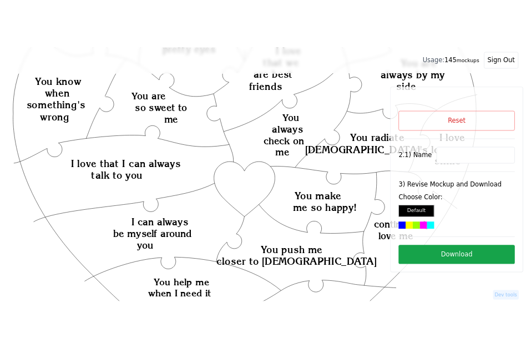
scroll to position [0, 0]
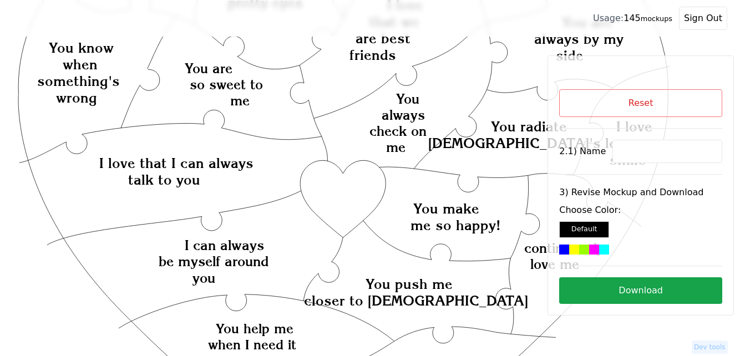
click at [660, 149] on input at bounding box center [667, 151] width 110 height 23
paste input "[PERSON_NAME]"
type input "[PERSON_NAME]"
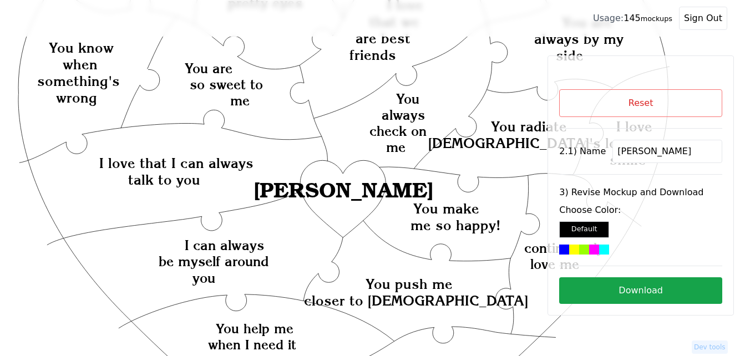
click at [569, 250] on div at bounding box center [574, 250] width 10 height 10
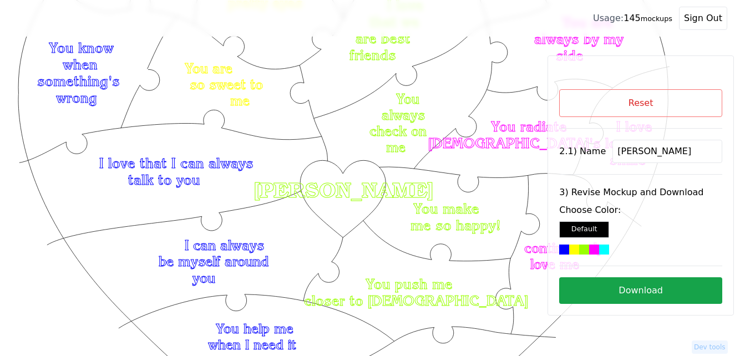
click at [684, 286] on button "Download" at bounding box center [640, 290] width 163 height 27
